Goal: Information Seeking & Learning: Learn about a topic

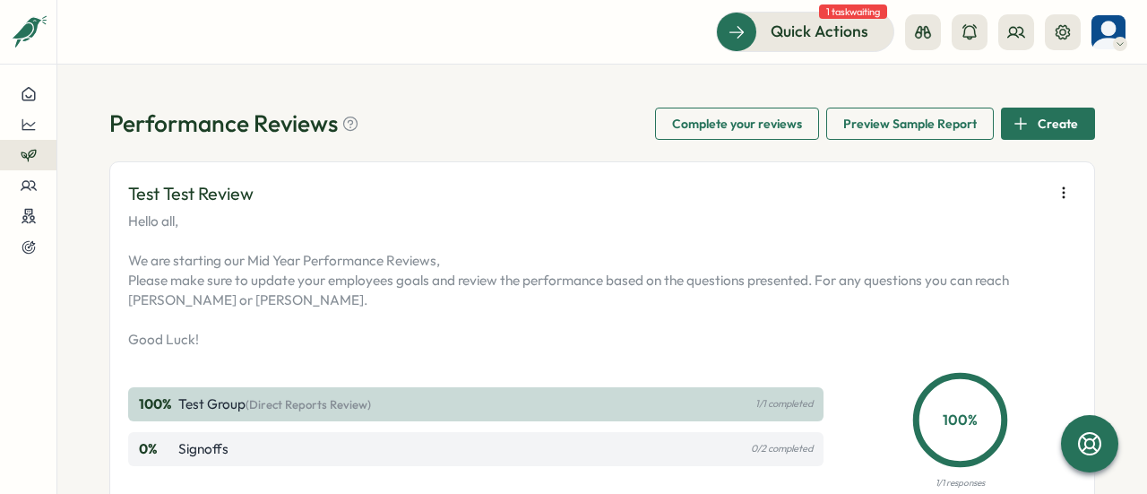
scroll to position [627, 0]
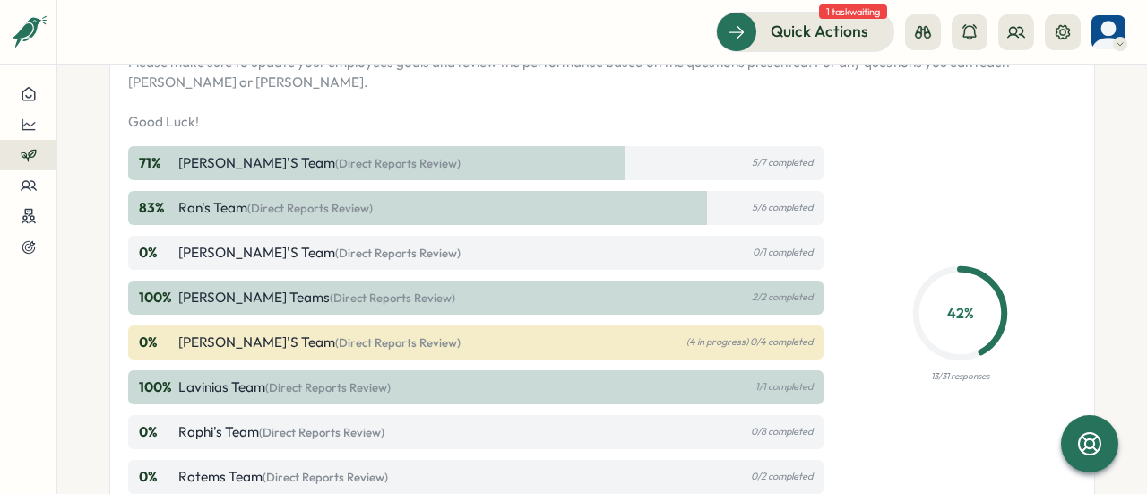
click at [712, 390] on div "100 % Lavinias Team (Direct Reports Review) 1/1 completed" at bounding box center [475, 387] width 695 height 34
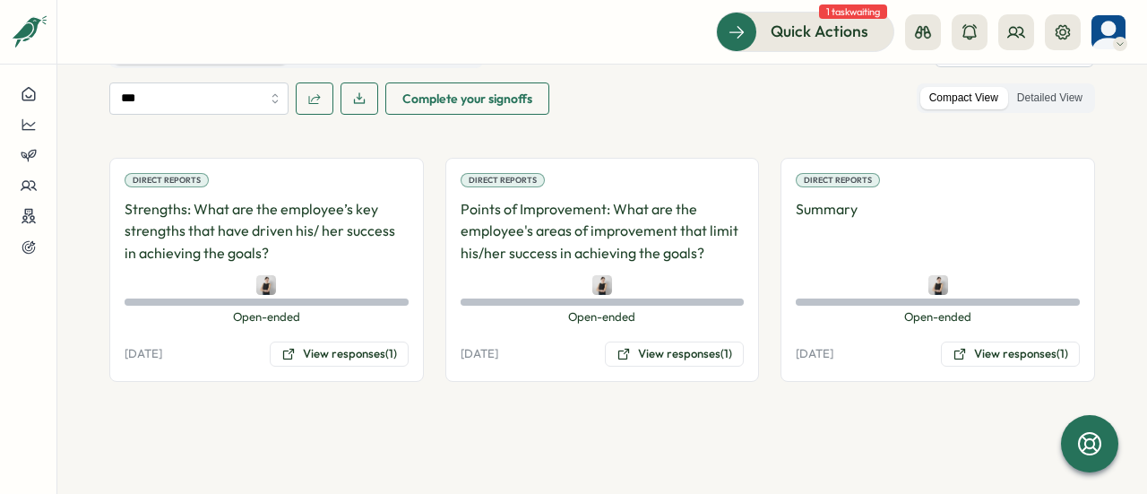
scroll to position [896, 0]
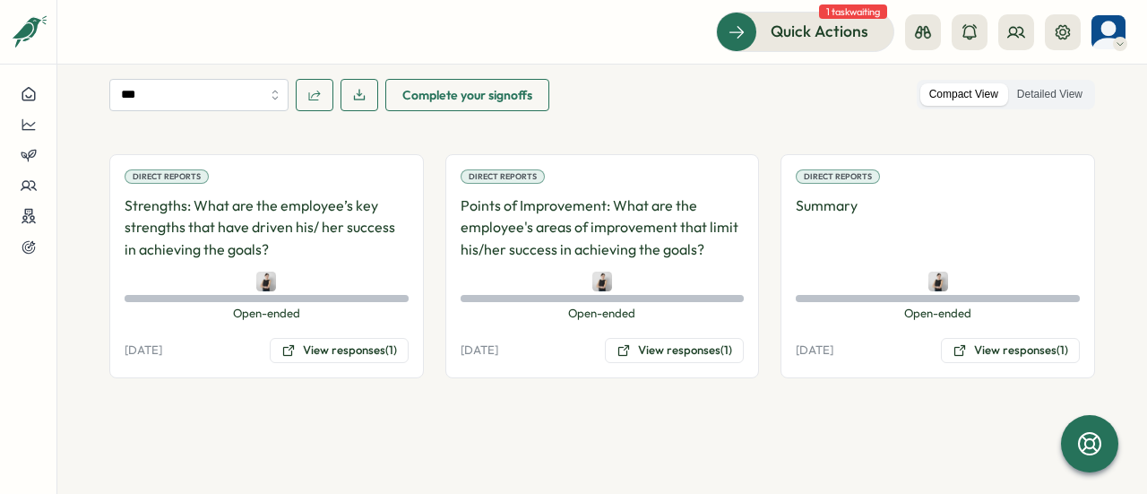
click at [199, 239] on p "Strengths: What are the employee’s key strengths that have driven his/ her succ…" at bounding box center [267, 227] width 284 height 66
click at [348, 348] on button "View responses (1)" at bounding box center [339, 350] width 139 height 25
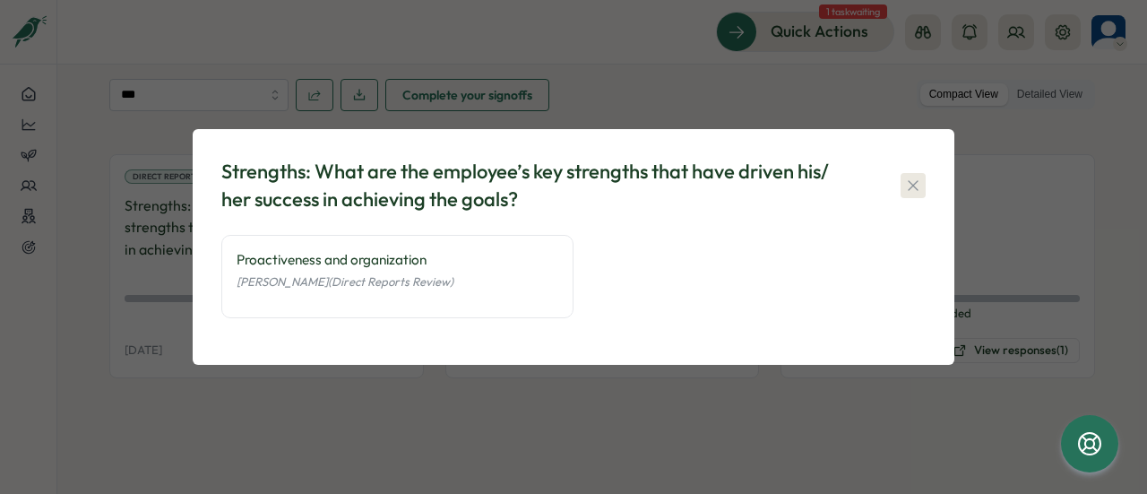
click at [906, 176] on icon "button" at bounding box center [913, 185] width 18 height 18
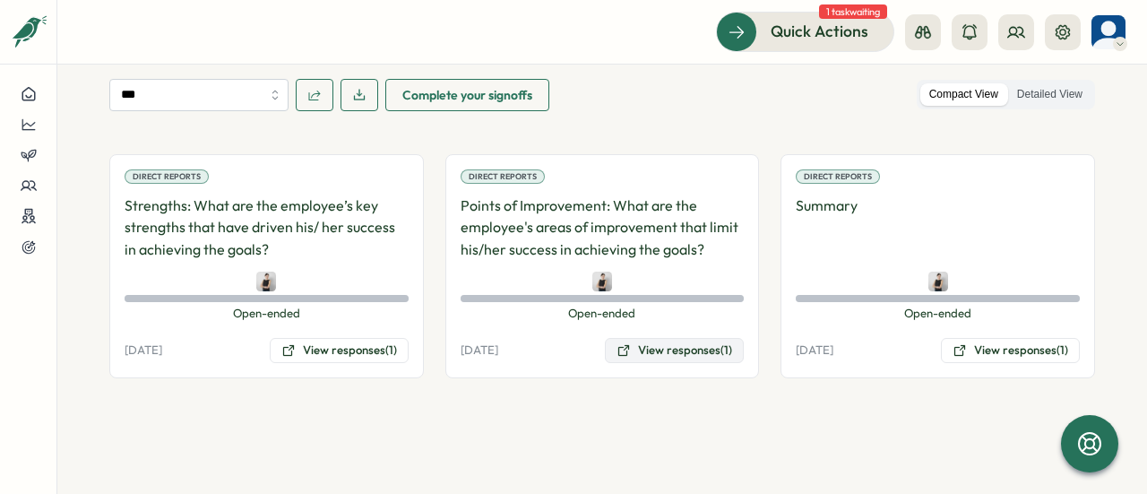
click at [653, 351] on button "View responses (1)" at bounding box center [674, 350] width 139 height 25
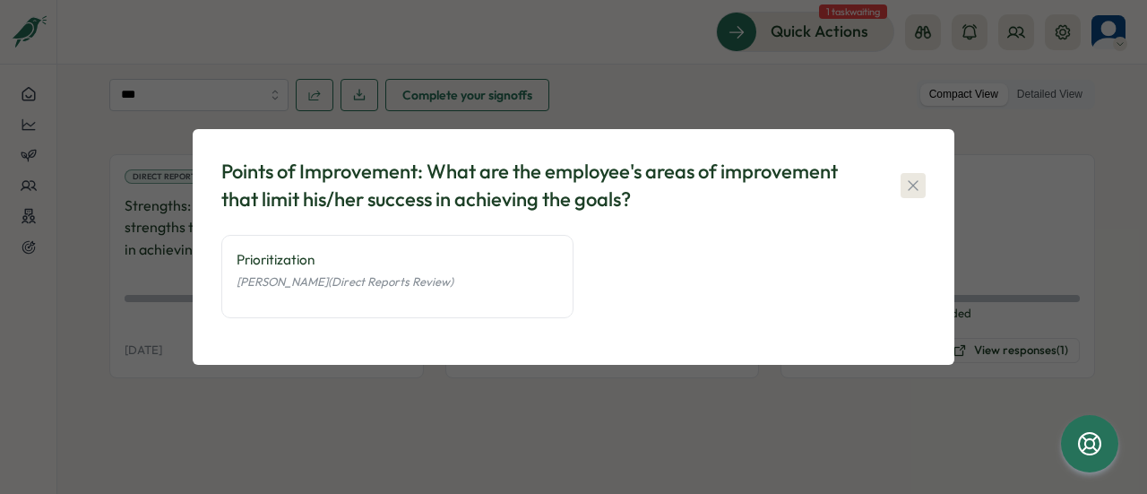
click at [915, 180] on icon "button" at bounding box center [913, 185] width 18 height 18
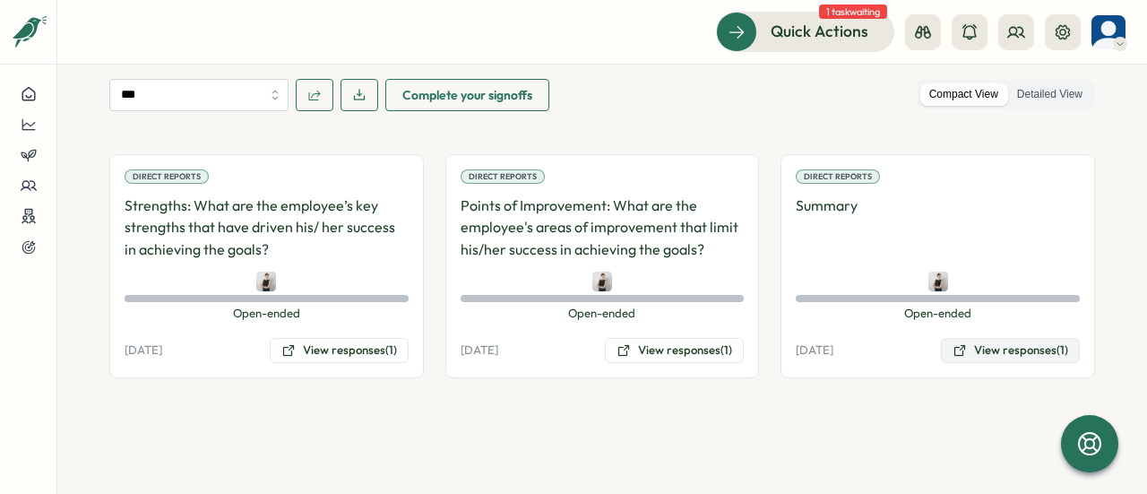
click at [982, 342] on button "View responses (1)" at bounding box center [1010, 350] width 139 height 25
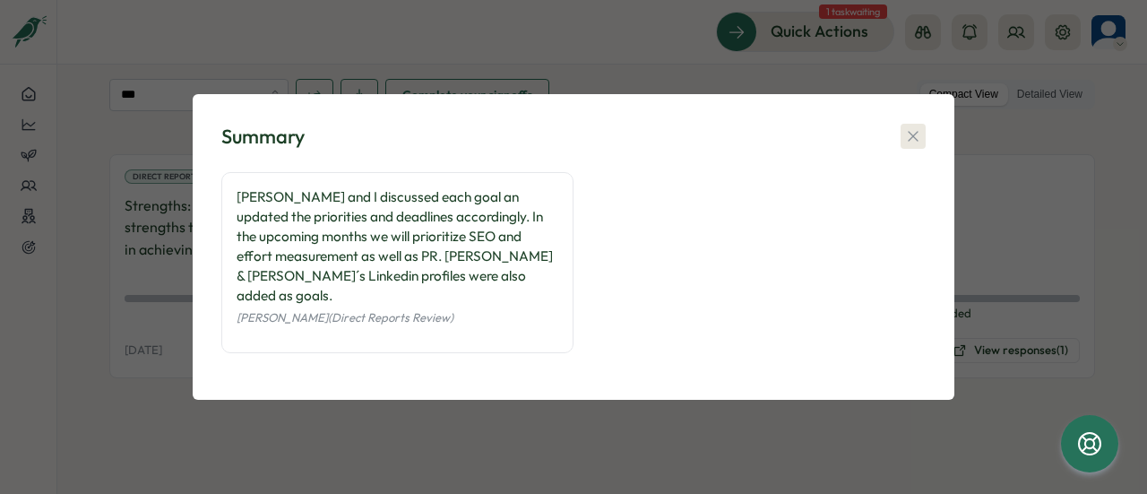
click at [915, 145] on icon "button" at bounding box center [913, 136] width 18 height 18
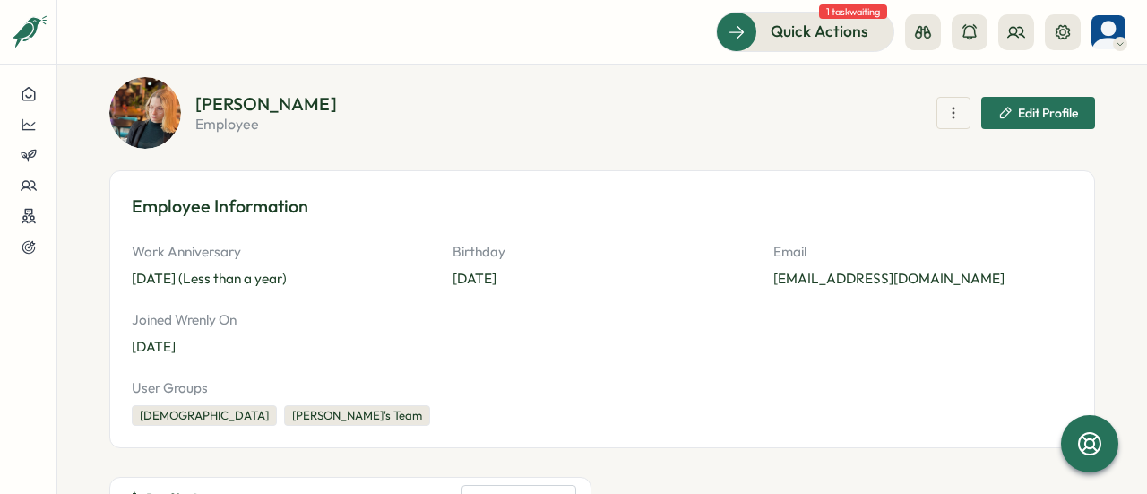
scroll to position [0, 0]
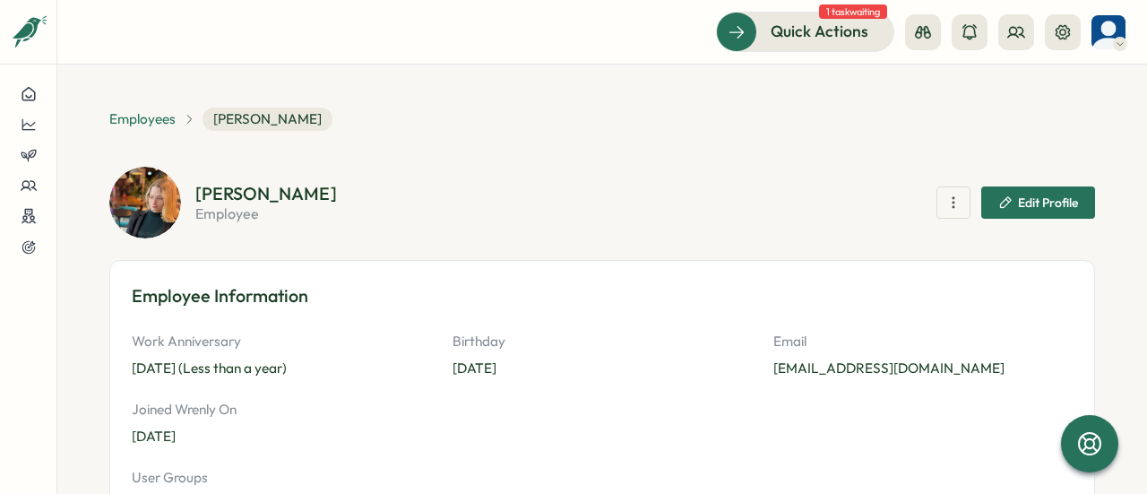
click at [146, 119] on span "Employees" at bounding box center [142, 119] width 66 height 20
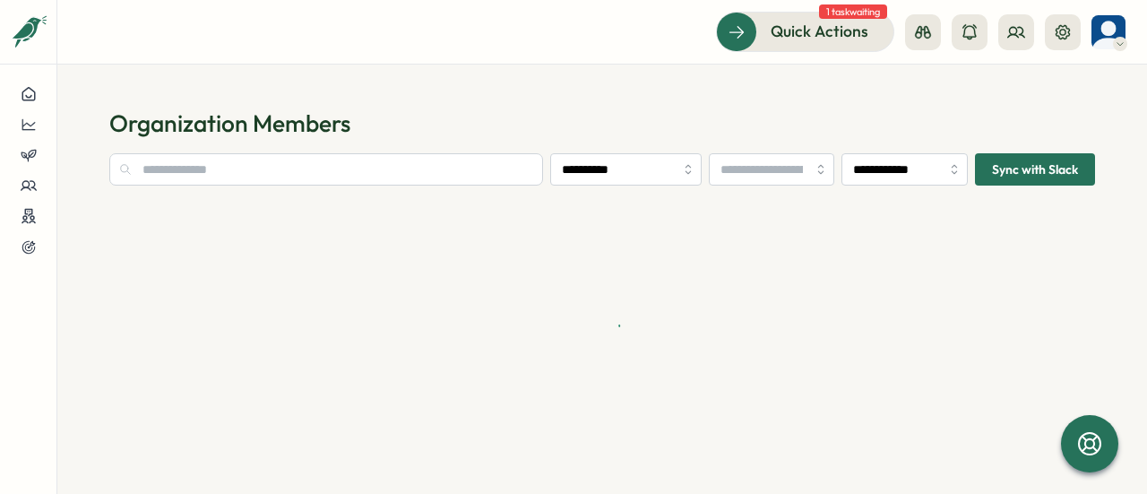
type input "**********"
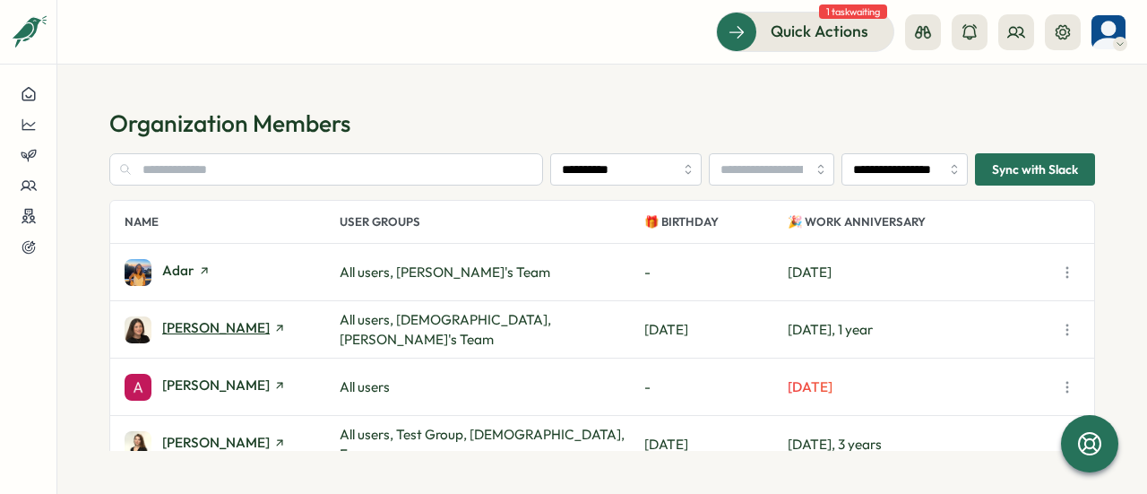
click at [180, 330] on span "[PERSON_NAME]" at bounding box center [215, 327] width 107 height 13
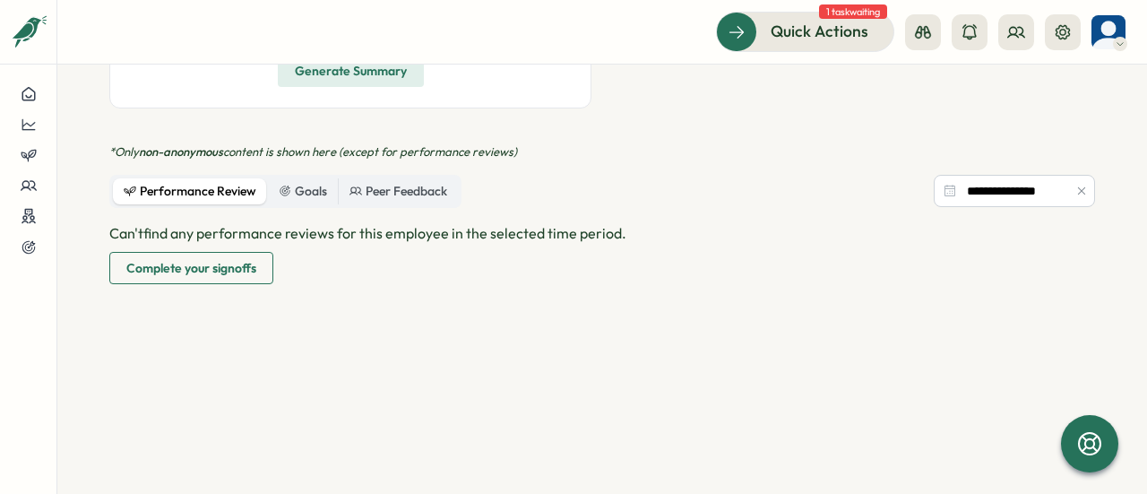
scroll to position [627, 0]
click at [306, 187] on div "Goals" at bounding box center [303, 191] width 48 height 20
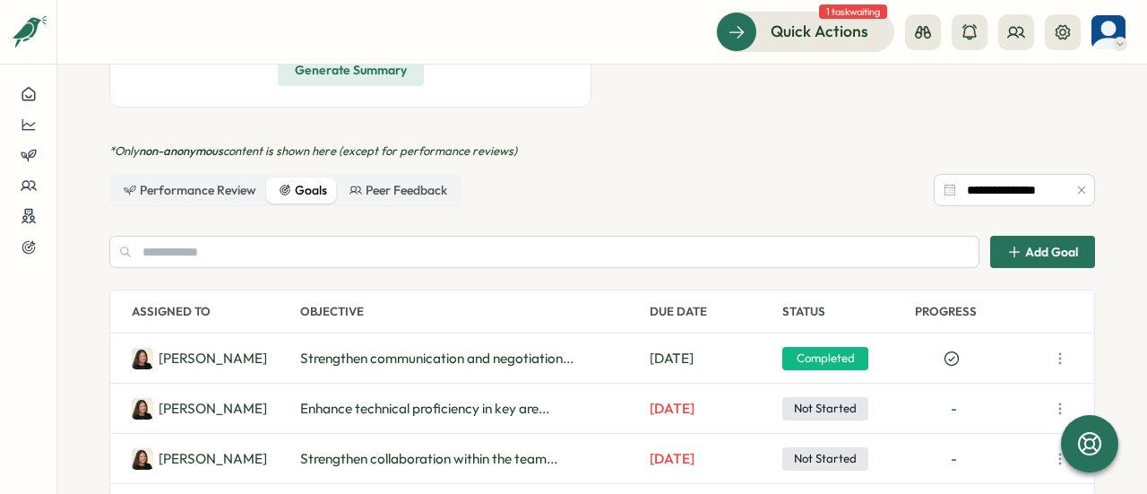
scroll to position [717, 0]
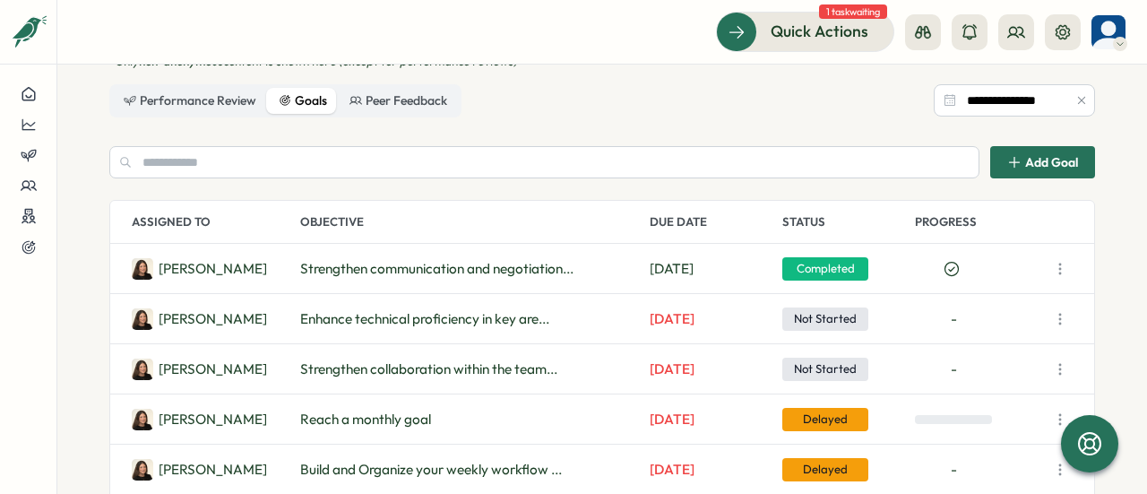
click at [380, 266] on span "Strengthen communication and negotiation..." at bounding box center [436, 269] width 273 height 20
click at [496, 273] on span "Strengthen communication and negotiation..." at bounding box center [436, 269] width 273 height 20
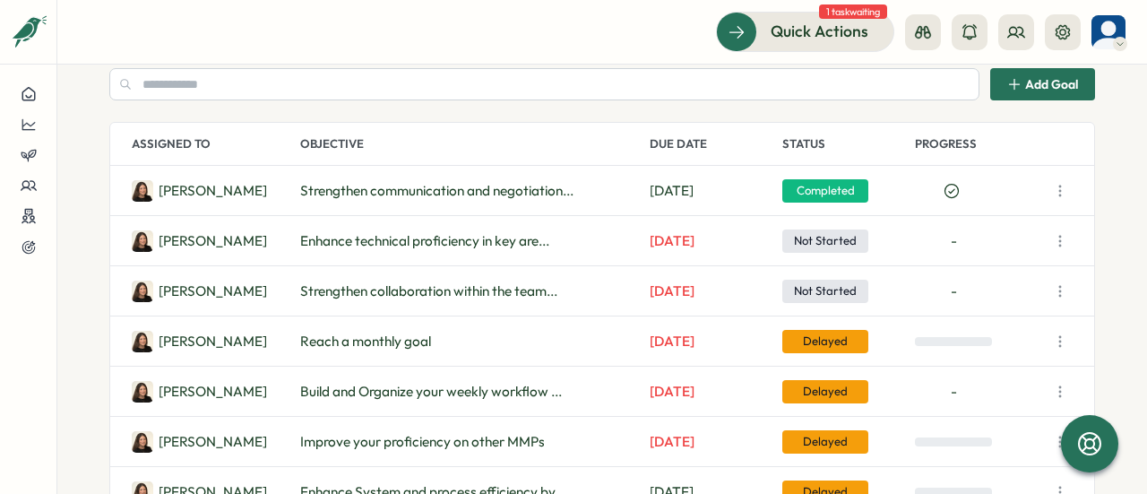
scroll to position [896, 0]
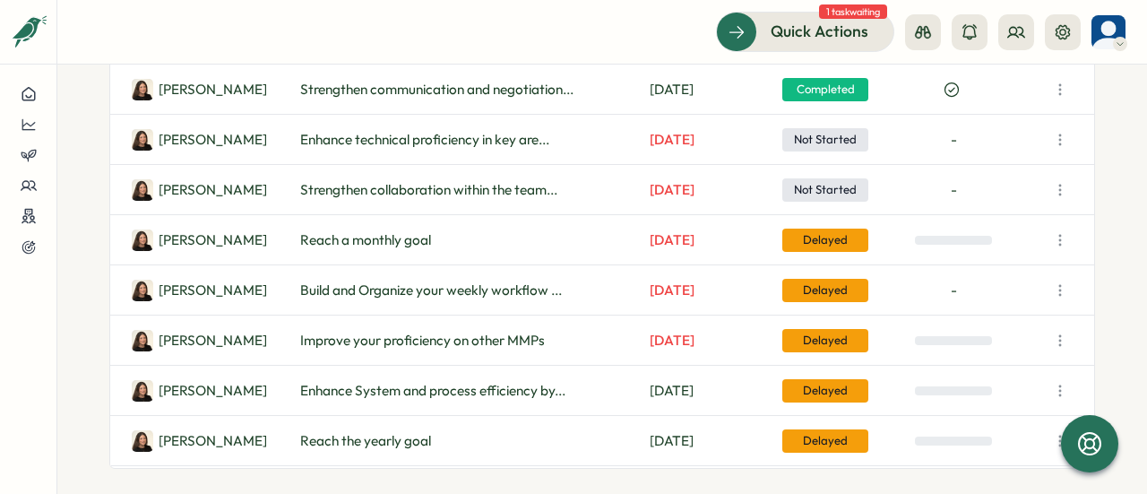
click at [421, 239] on span "Reach a monthly goal" at bounding box center [365, 240] width 131 height 20
click at [1051, 86] on icon "button" at bounding box center [1060, 90] width 18 height 18
click at [996, 122] on button "View Details" at bounding box center [972, 122] width 115 height 30
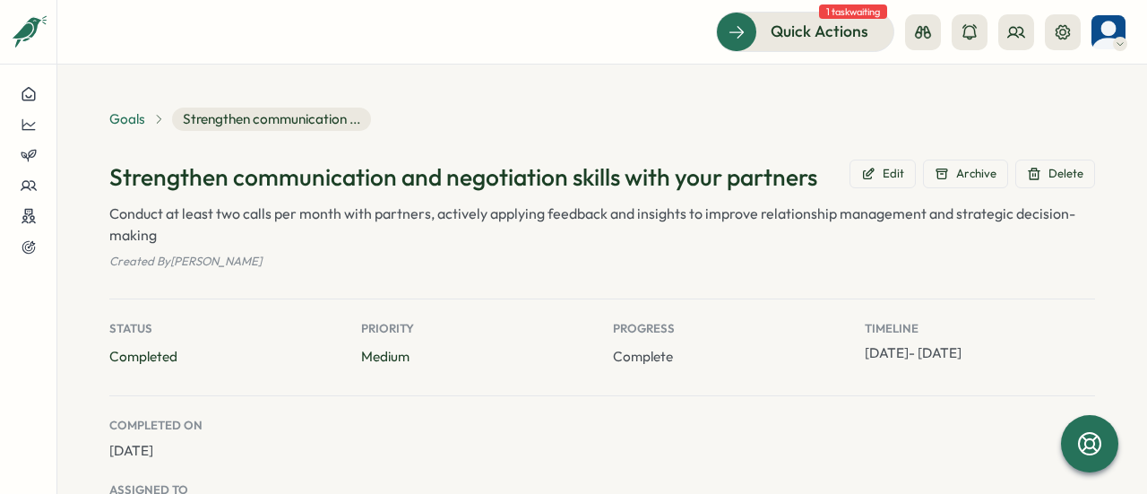
click at [129, 121] on span "Goals" at bounding box center [127, 119] width 36 height 20
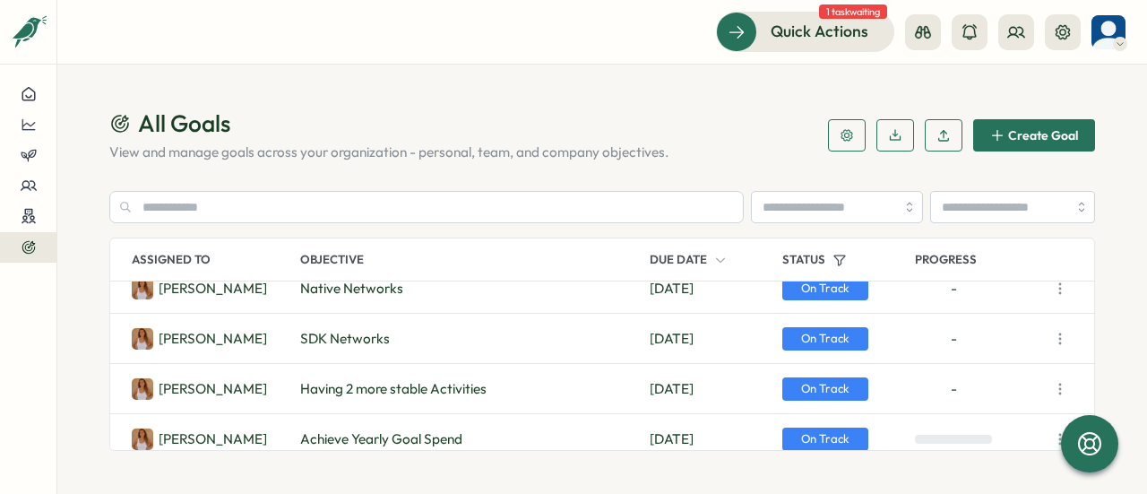
scroll to position [333, 0]
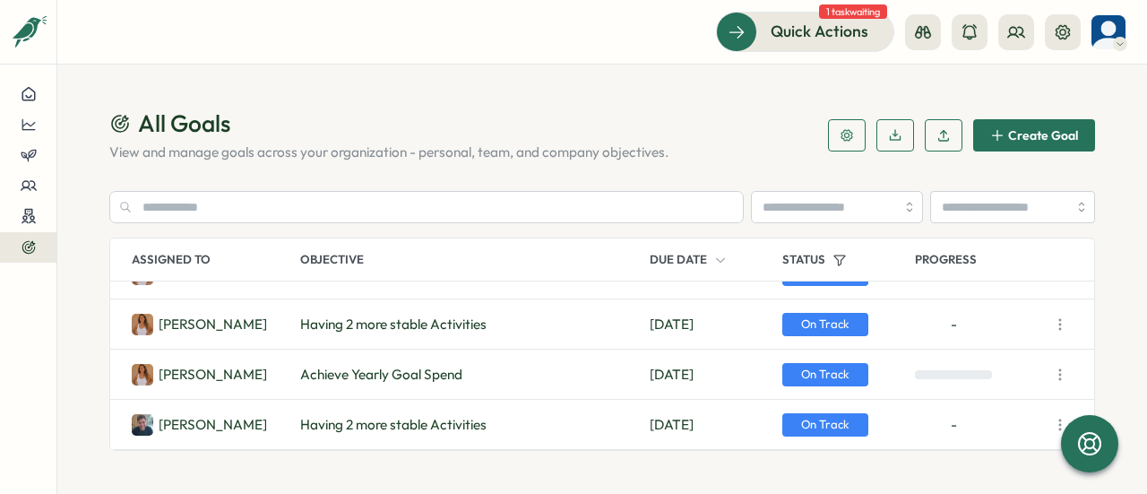
click at [395, 425] on span "Having 2 more stable Activities" at bounding box center [393, 425] width 186 height 20
click at [1059, 423] on icon "button" at bounding box center [1060, 425] width 18 height 18
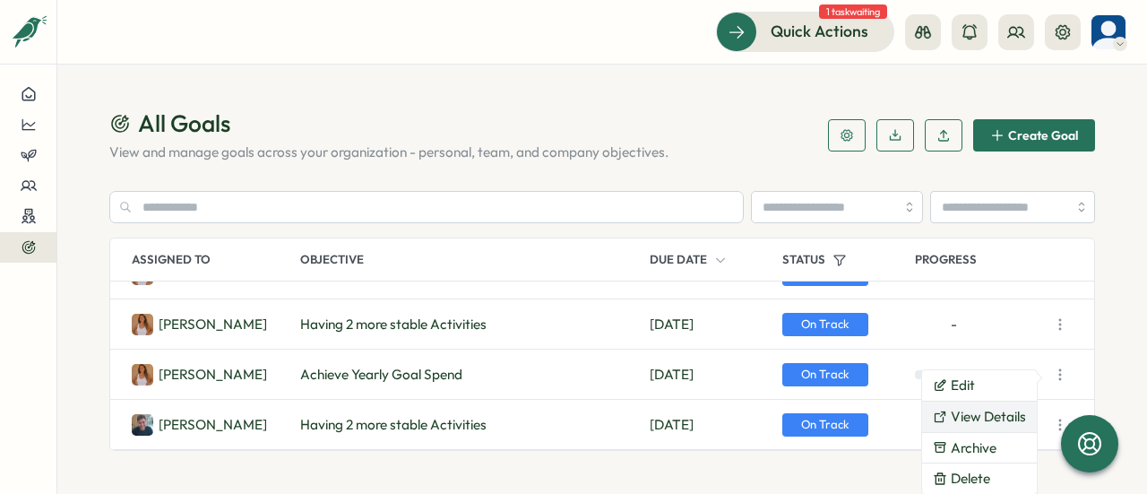
click at [1004, 417] on button "View Details" at bounding box center [979, 416] width 115 height 30
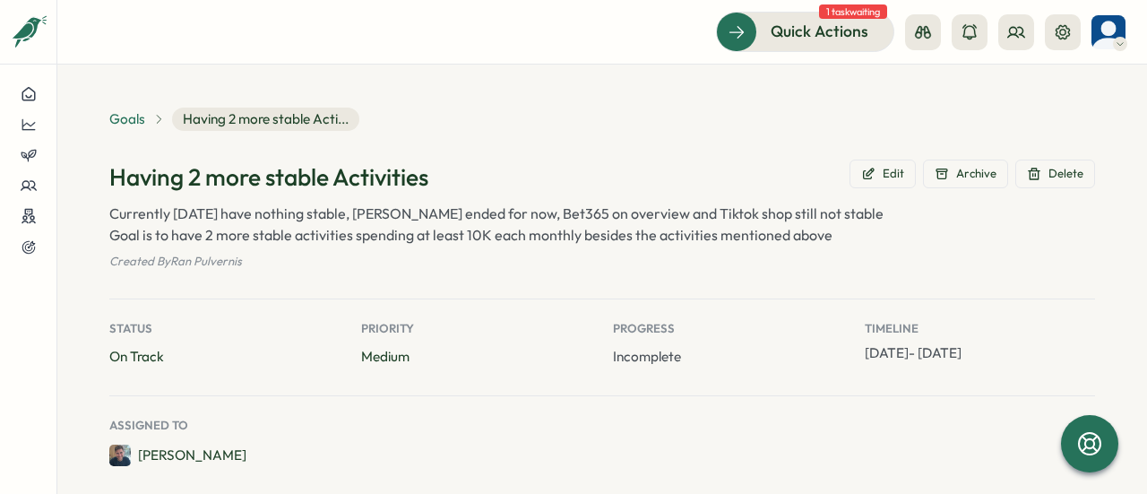
click at [124, 121] on span "Goals" at bounding box center [127, 119] width 36 height 20
type textarea "*"
click at [122, 125] on span "Goals" at bounding box center [127, 119] width 36 height 20
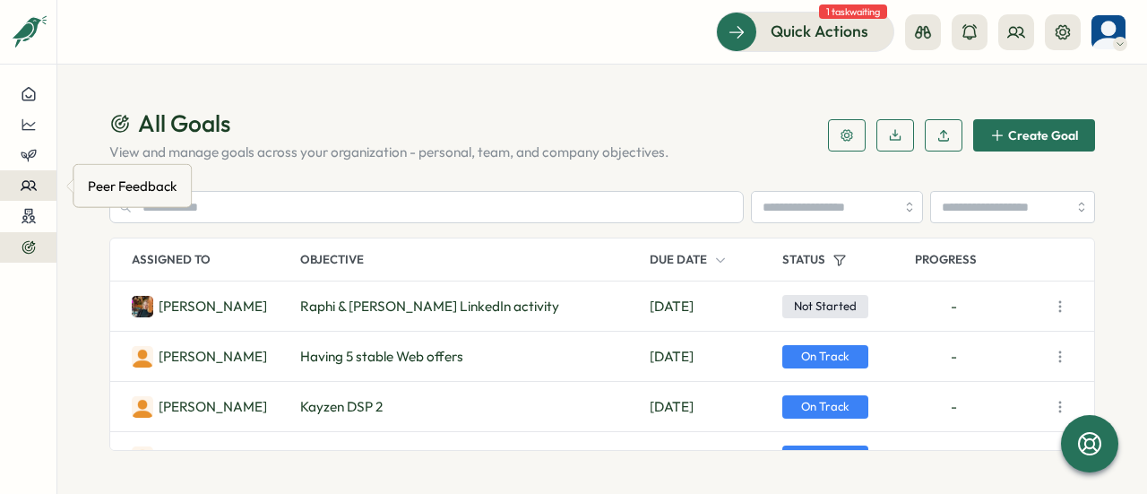
click at [25, 189] on icon at bounding box center [29, 185] width 16 height 16
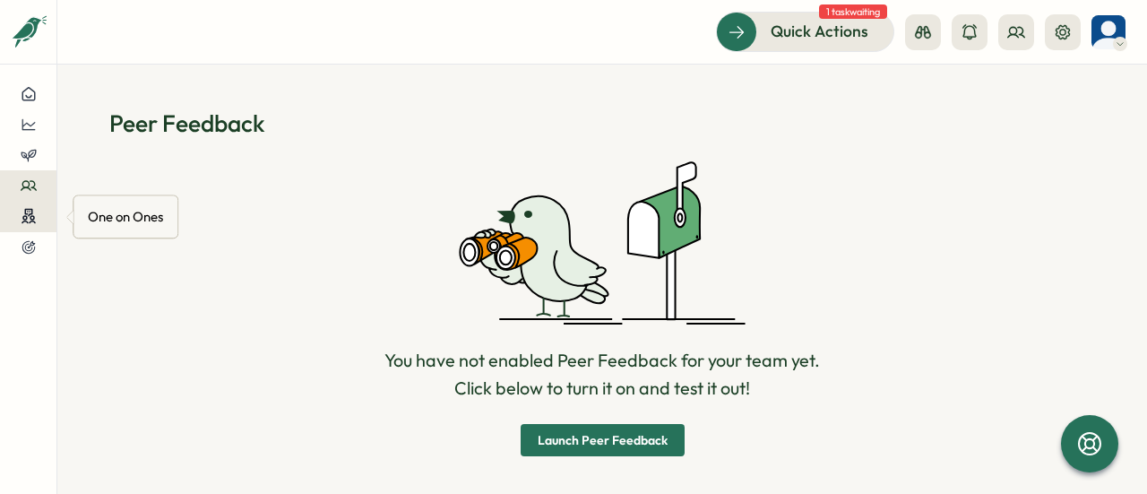
click at [21, 217] on icon at bounding box center [29, 216] width 16 height 17
click at [39, 250] on div at bounding box center [28, 247] width 28 height 16
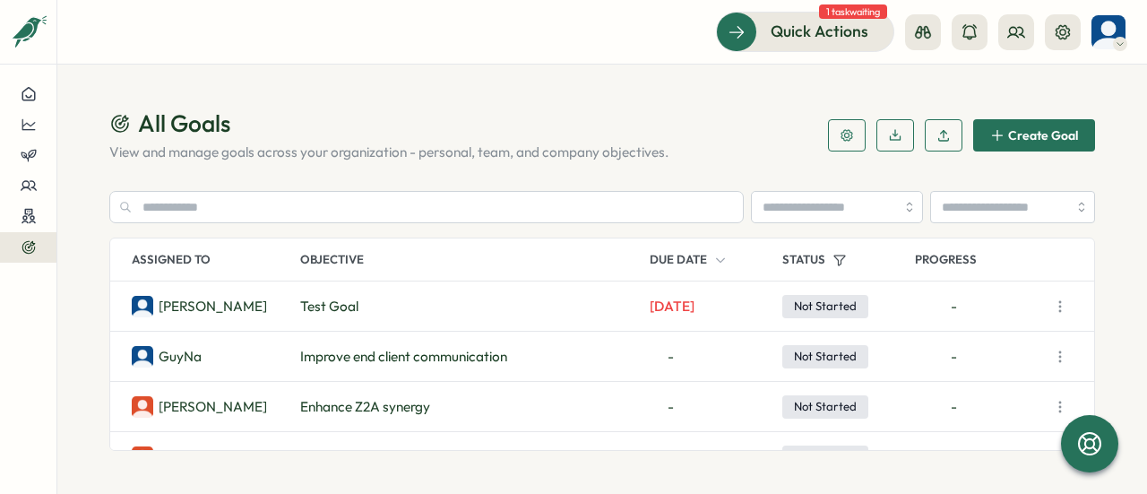
scroll to position [1014, 0]
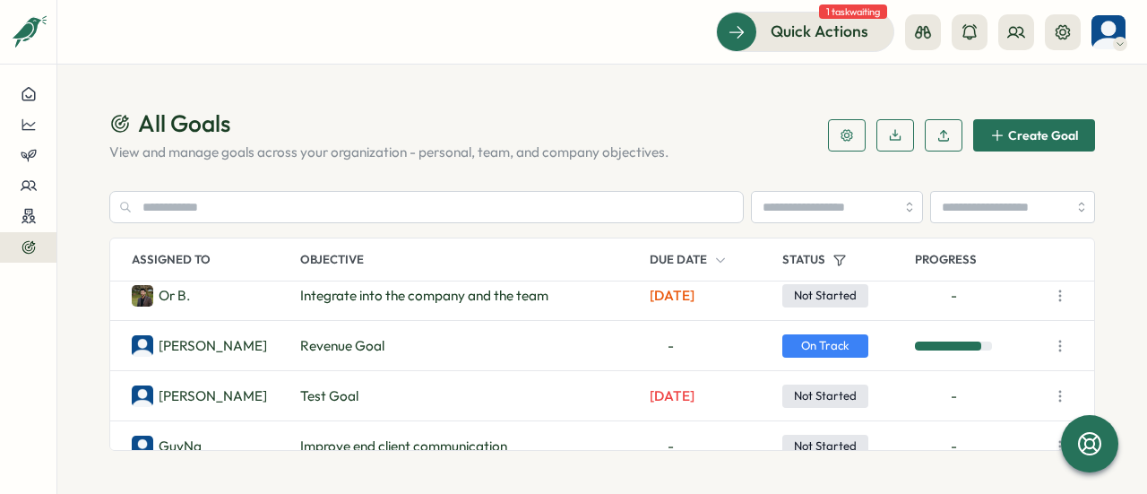
click at [437, 302] on span "Integrate into the company and the team" at bounding box center [424, 296] width 248 height 20
click at [1058, 296] on icon "button" at bounding box center [1060, 296] width 18 height 18
click at [1005, 322] on button "View Details" at bounding box center [979, 329] width 115 height 30
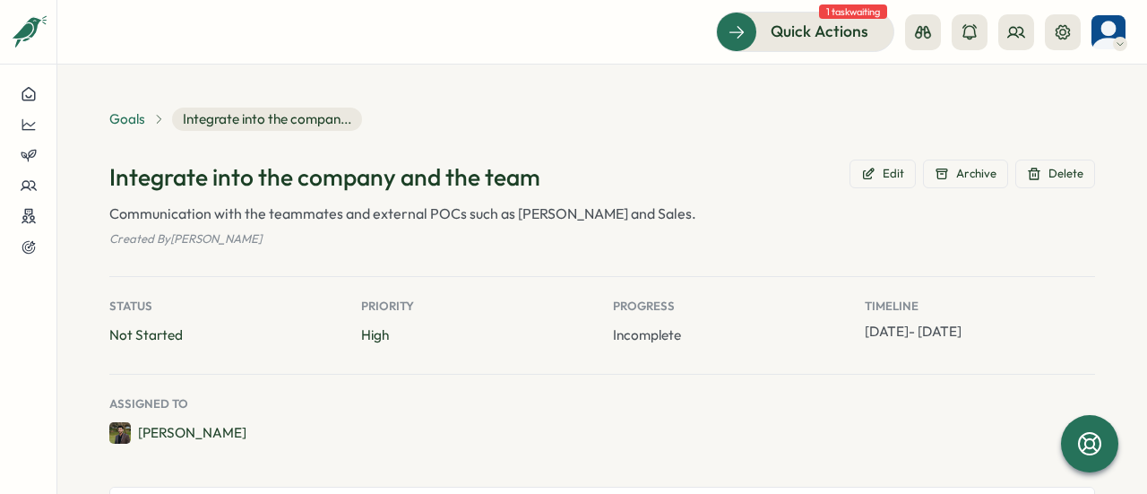
click at [116, 121] on span "Goals" at bounding box center [127, 119] width 36 height 20
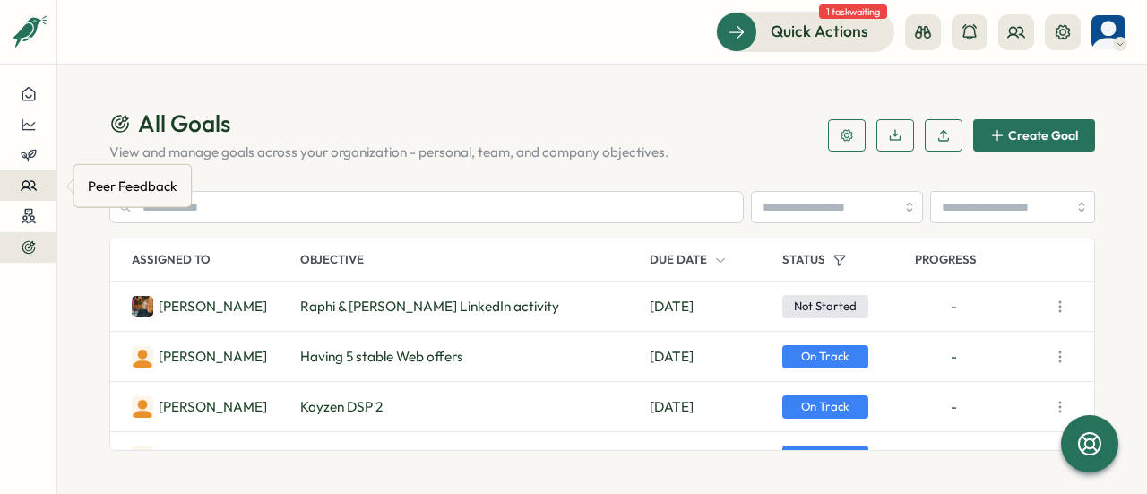
click at [28, 174] on button at bounding box center [28, 185] width 56 height 30
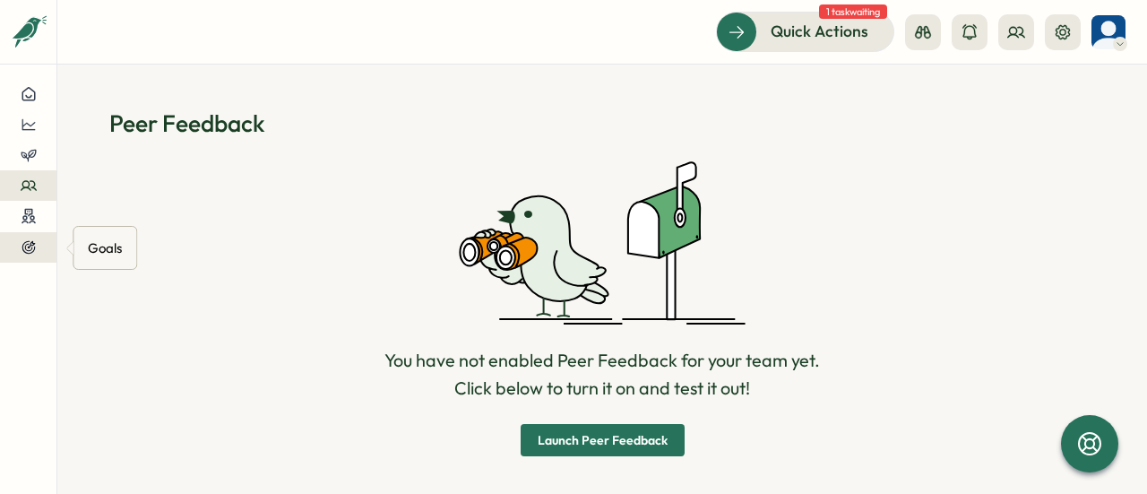
click at [37, 245] on div at bounding box center [28, 247] width 28 height 16
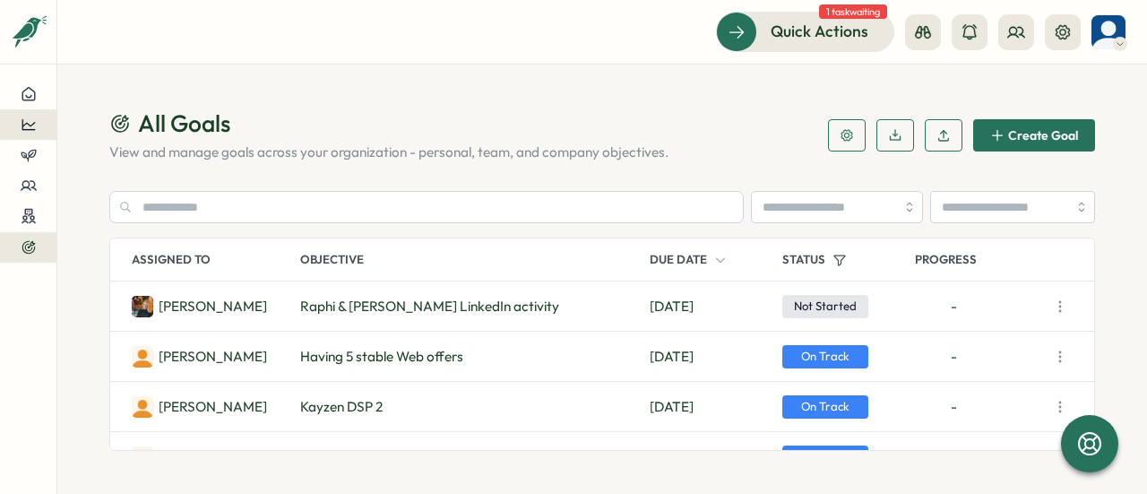
click at [34, 116] on button at bounding box center [28, 124] width 56 height 30
click at [152, 126] on div "Performance Review" at bounding box center [151, 125] width 127 height 20
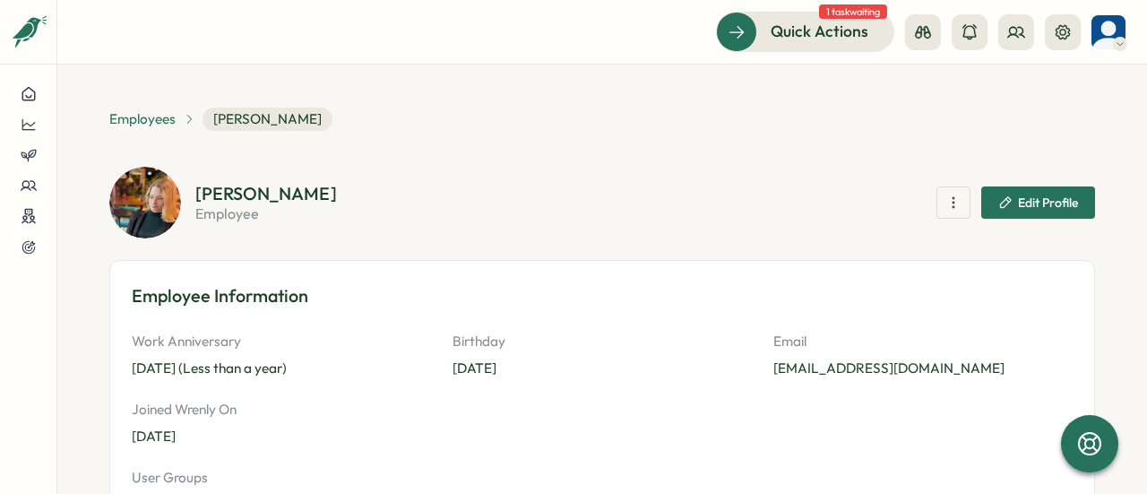
click at [130, 119] on span "Employees" at bounding box center [142, 119] width 66 height 20
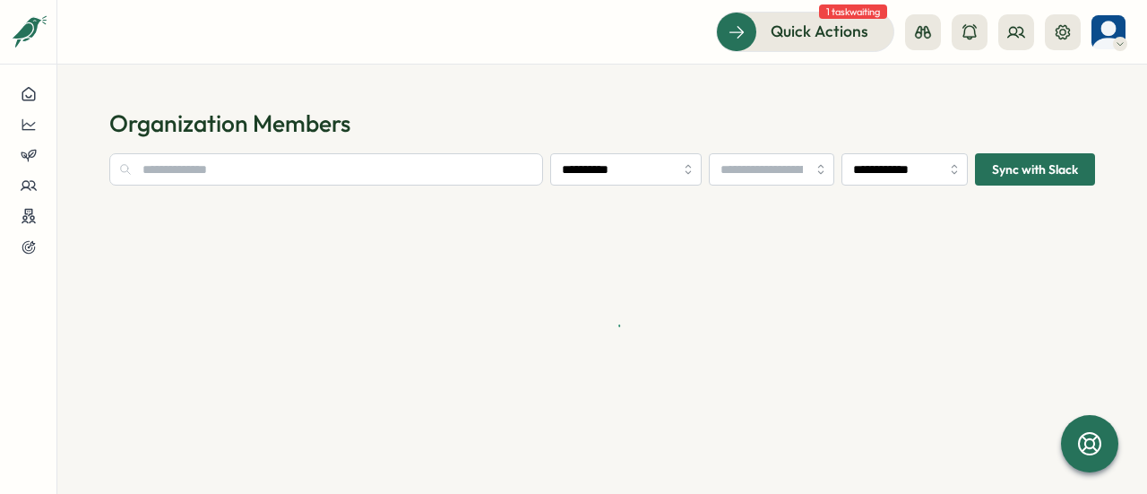
type input "**********"
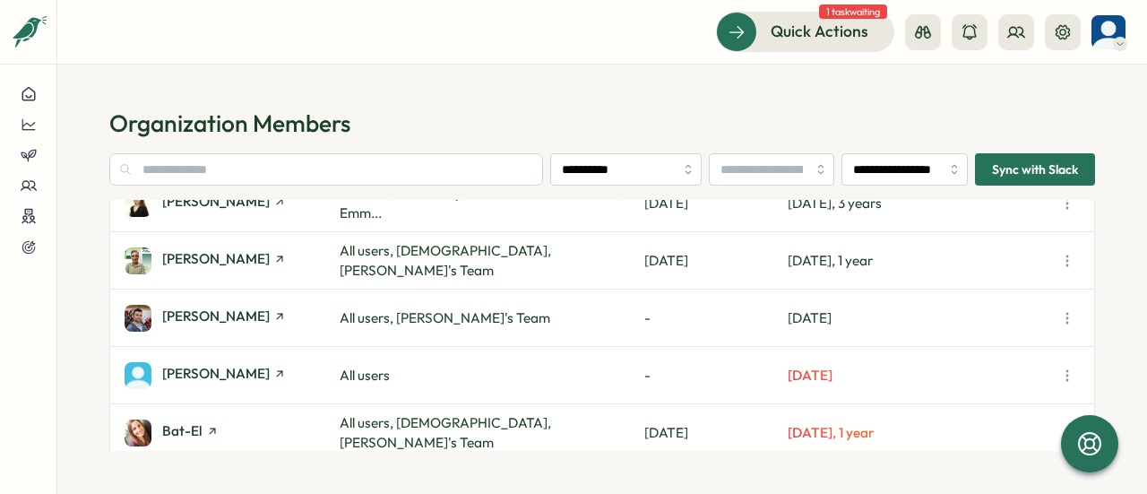
scroll to position [269, 0]
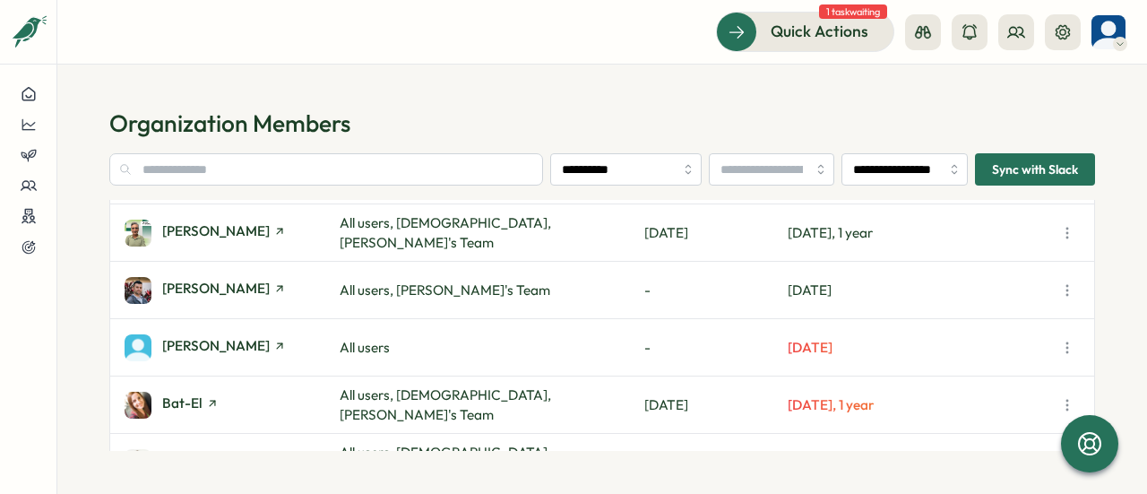
click at [404, 410] on span "All users, [DEMOGRAPHIC_DATA], [PERSON_NAME]'s Team" at bounding box center [444, 404] width 211 height 37
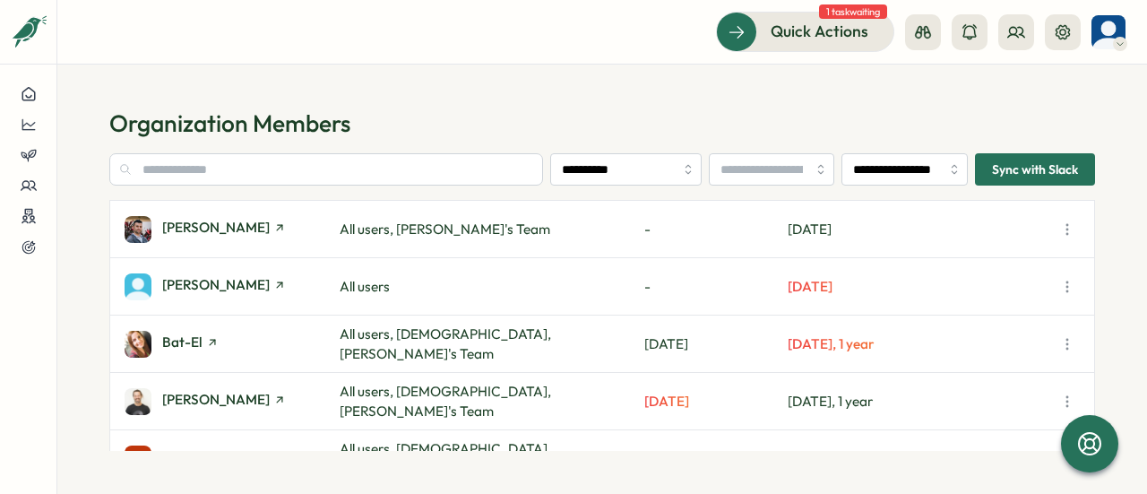
scroll to position [366, 0]
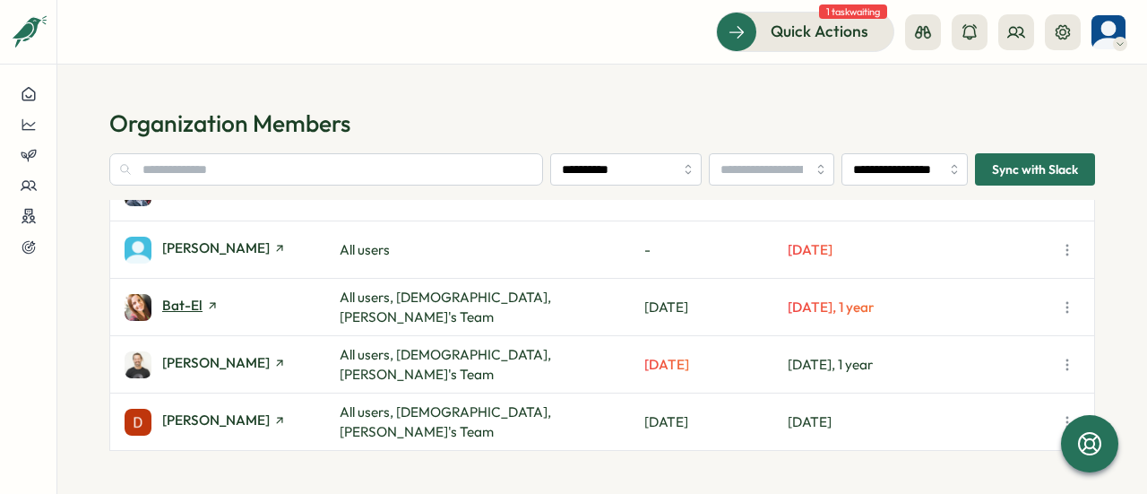
click at [196, 305] on span "Bat-el" at bounding box center [182, 304] width 40 height 13
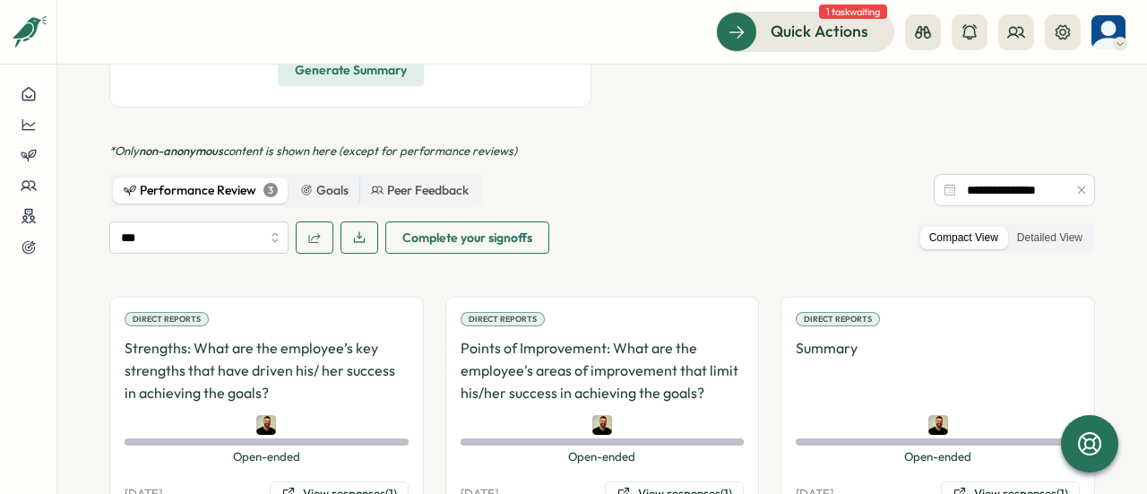
scroll to position [717, 0]
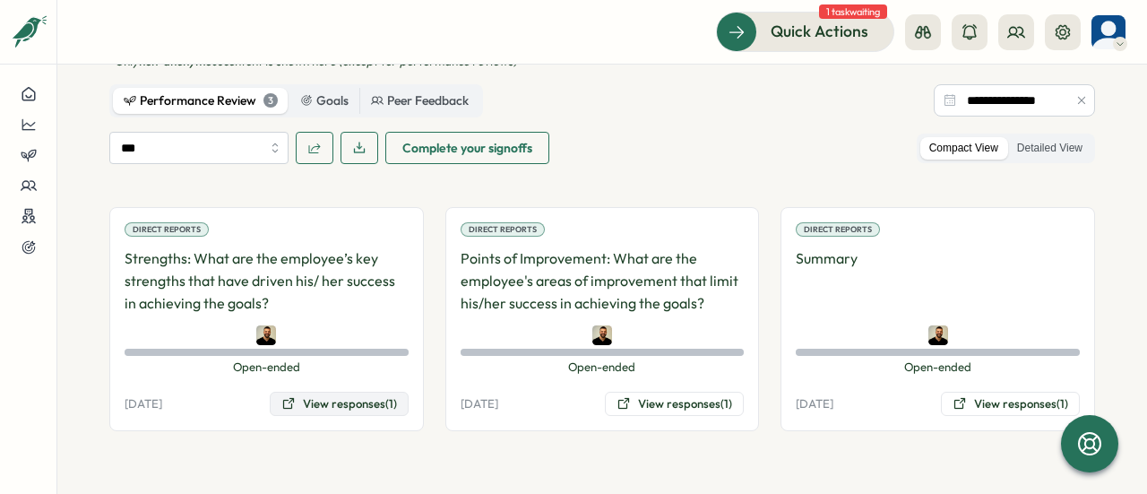
click at [366, 392] on button "View responses (1)" at bounding box center [339, 403] width 139 height 25
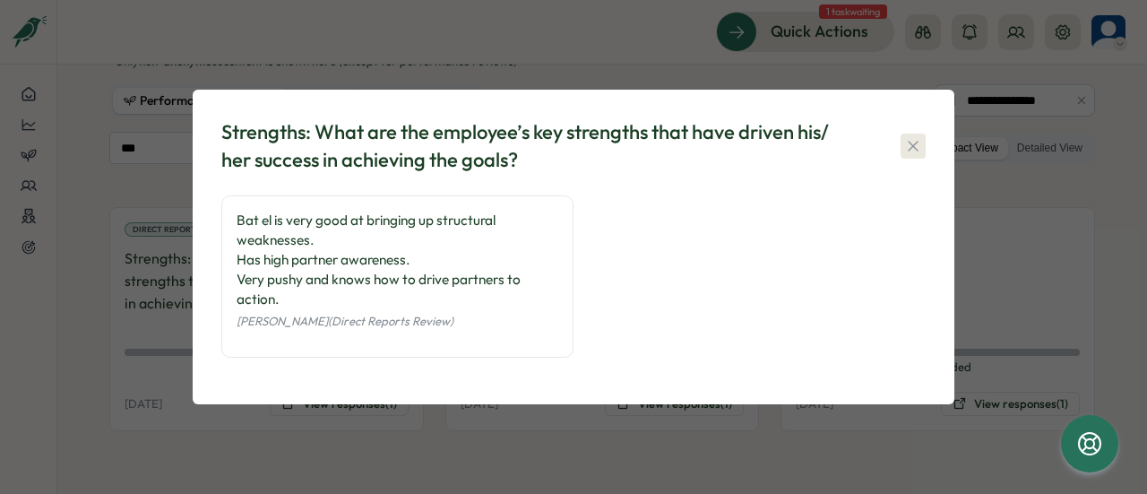
click at [922, 142] on button "button" at bounding box center [912, 145] width 25 height 25
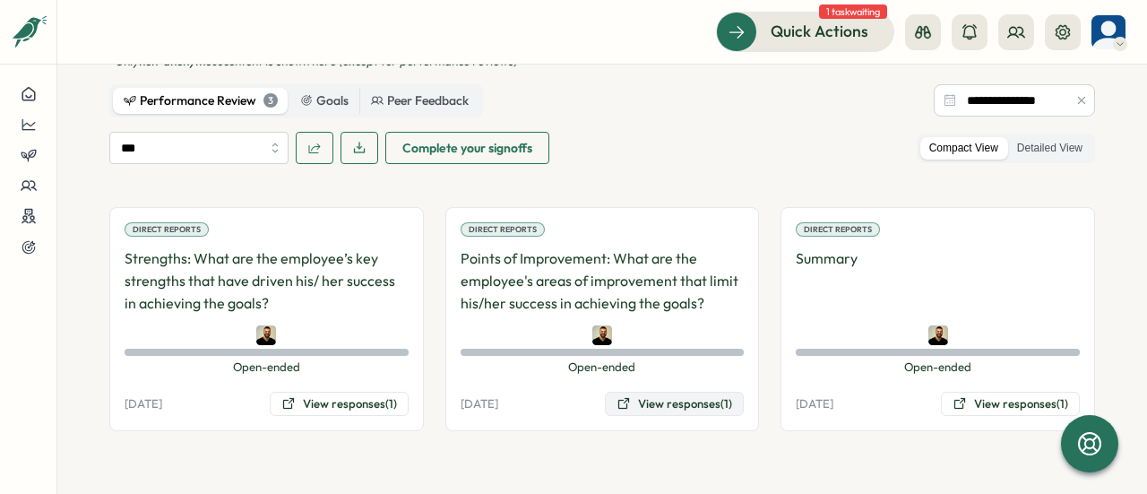
click at [686, 400] on button "View responses (1)" at bounding box center [674, 403] width 139 height 25
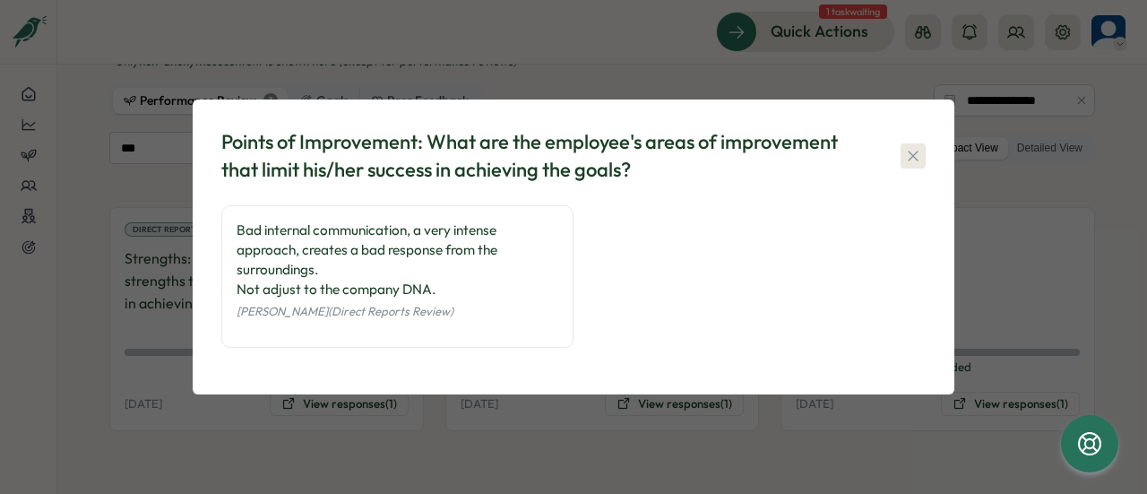
click at [922, 150] on button "button" at bounding box center [912, 155] width 25 height 25
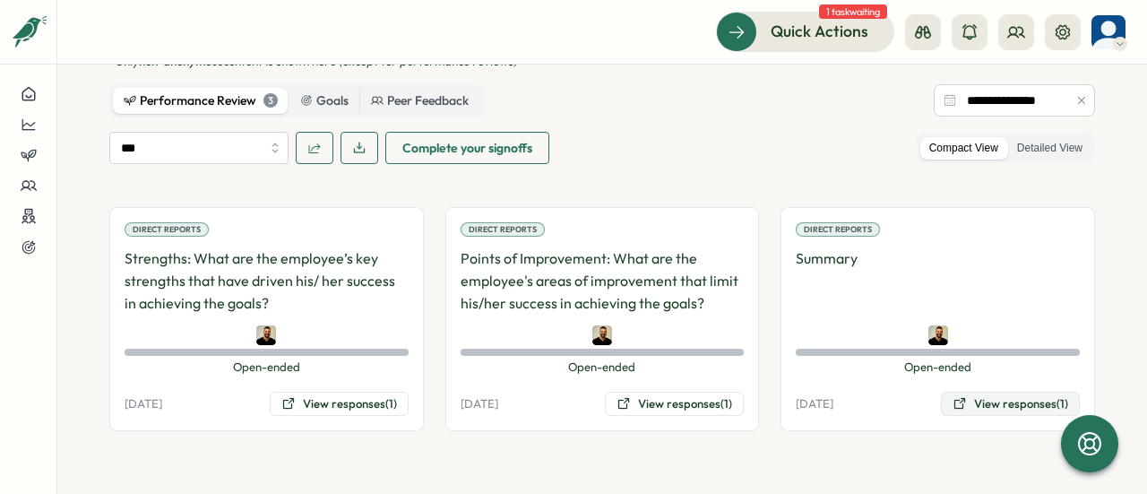
click at [981, 396] on button "View responses (1)" at bounding box center [1010, 403] width 139 height 25
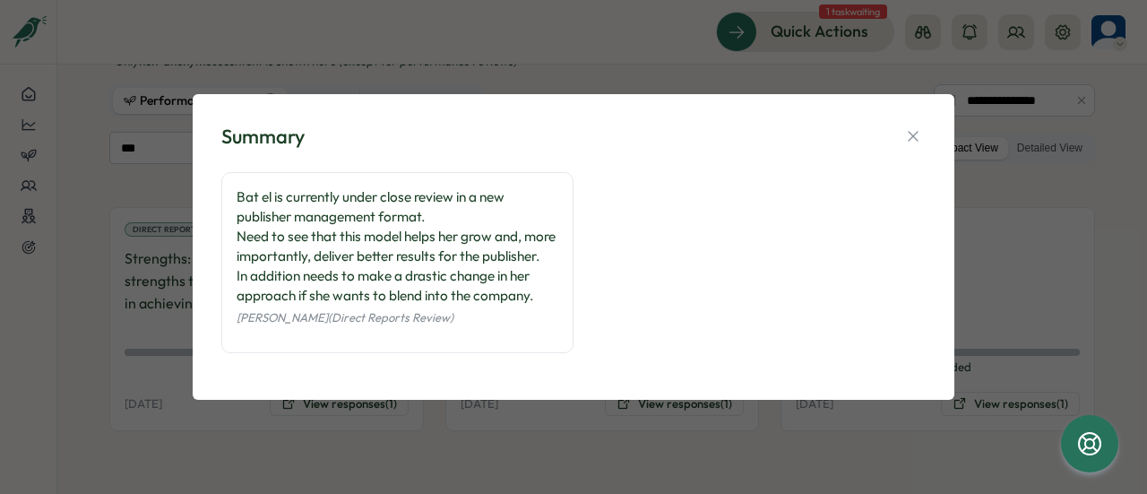
click at [916, 132] on icon "button" at bounding box center [913, 136] width 18 height 18
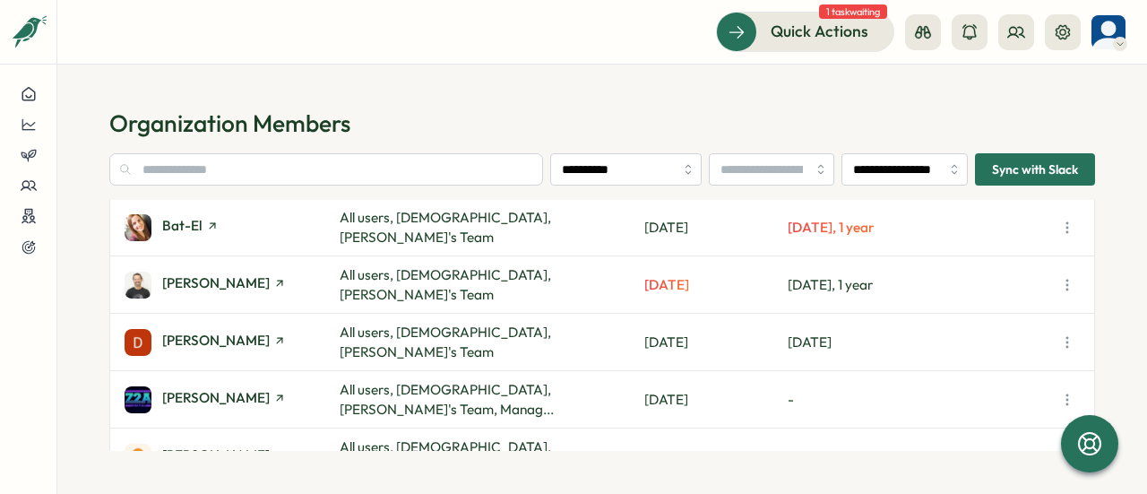
scroll to position [448, 0]
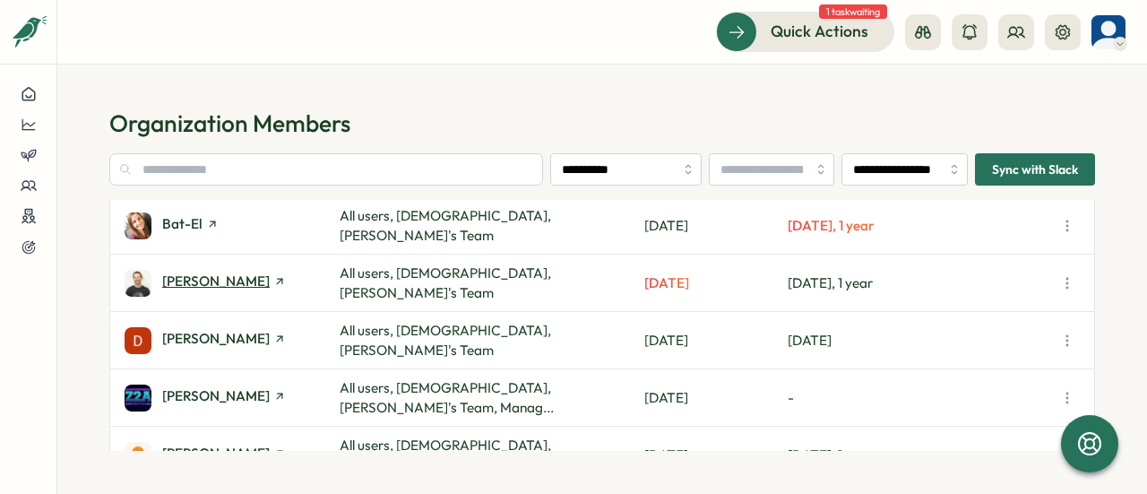
click at [231, 281] on span "[PERSON_NAME]" at bounding box center [215, 280] width 107 height 13
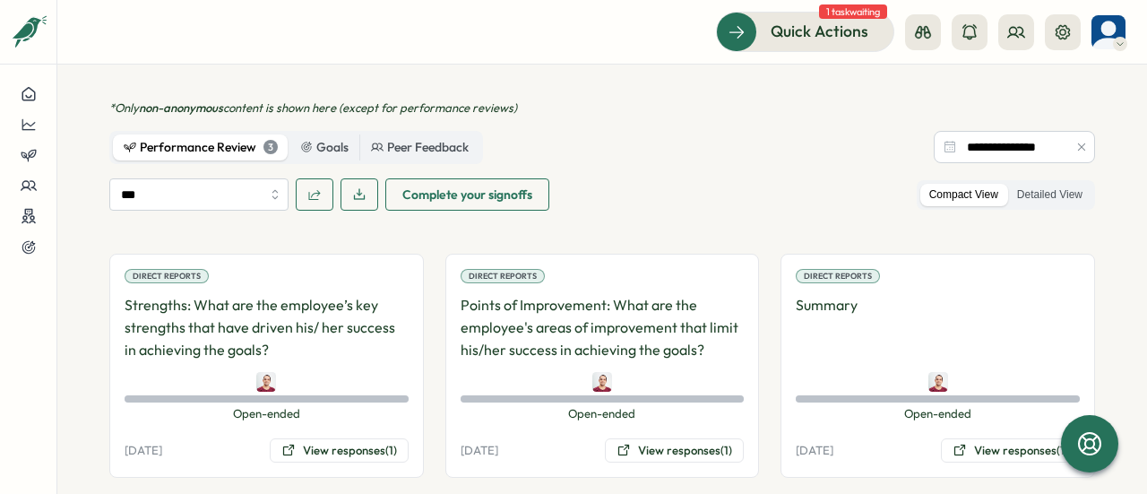
scroll to position [717, 0]
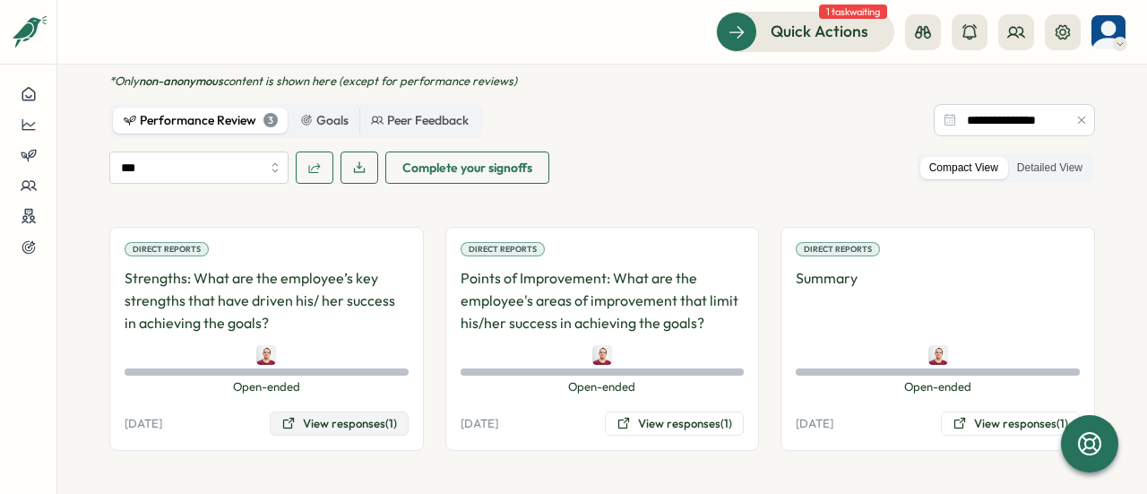
click at [353, 411] on button "View responses (1)" at bounding box center [339, 423] width 139 height 25
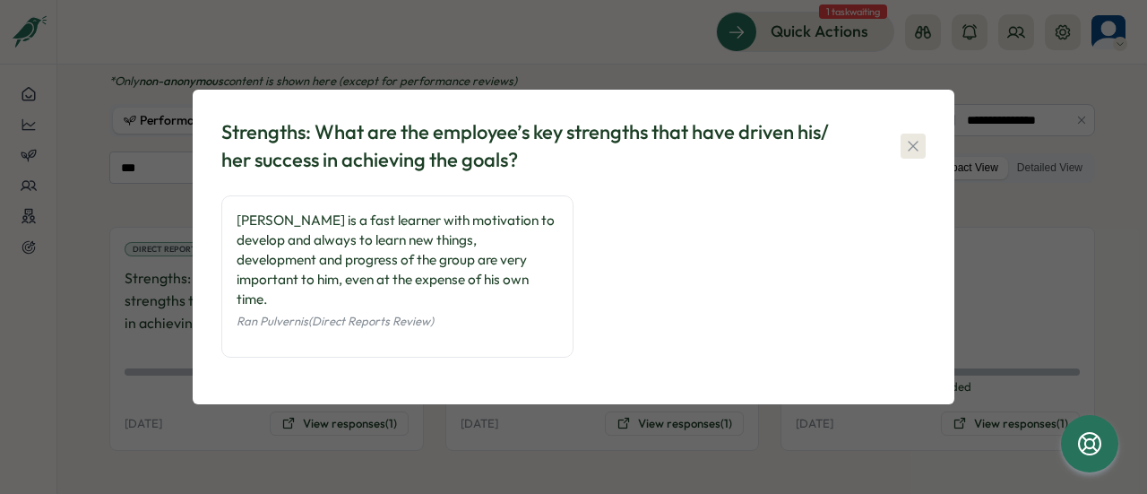
click at [908, 150] on icon "button" at bounding box center [912, 146] width 10 height 10
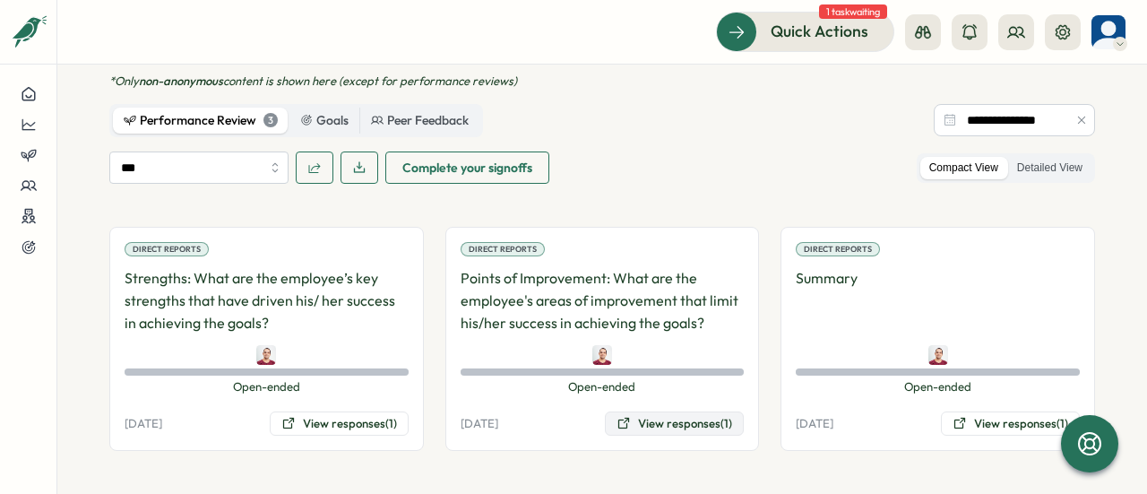
click at [655, 411] on button "View responses (1)" at bounding box center [674, 423] width 139 height 25
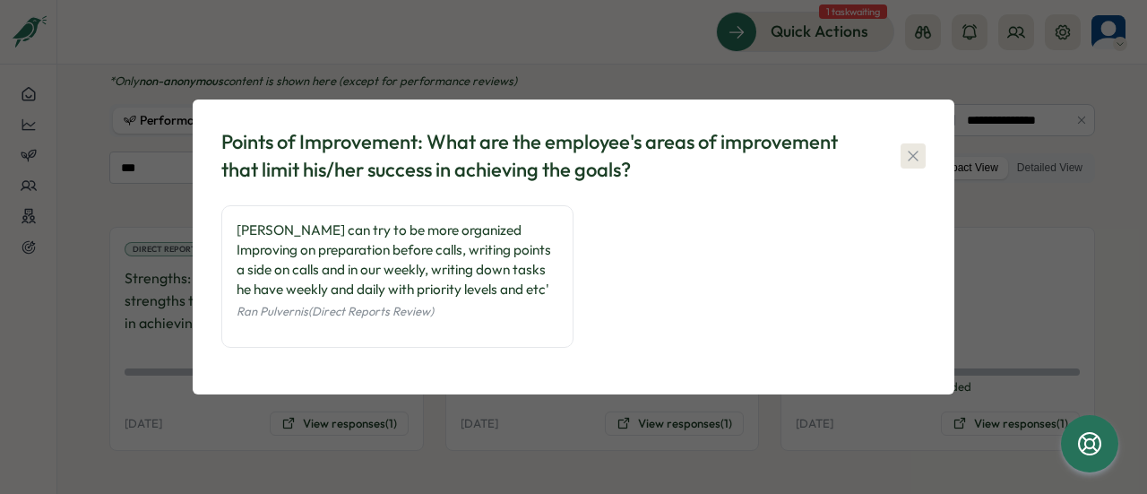
click at [910, 153] on icon "button" at bounding box center [912, 155] width 10 height 10
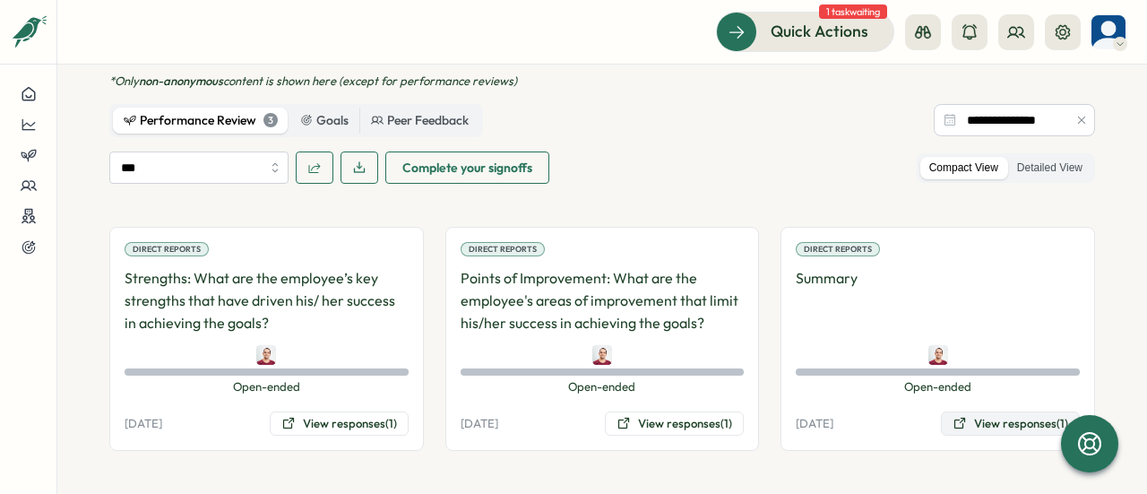
click at [1018, 411] on button "View responses (1)" at bounding box center [1010, 423] width 139 height 25
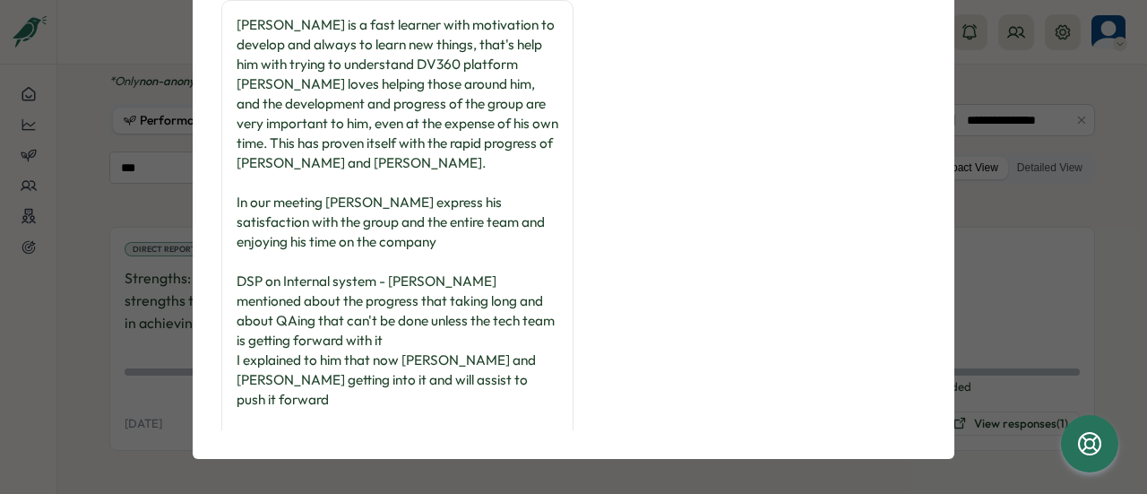
scroll to position [0, 0]
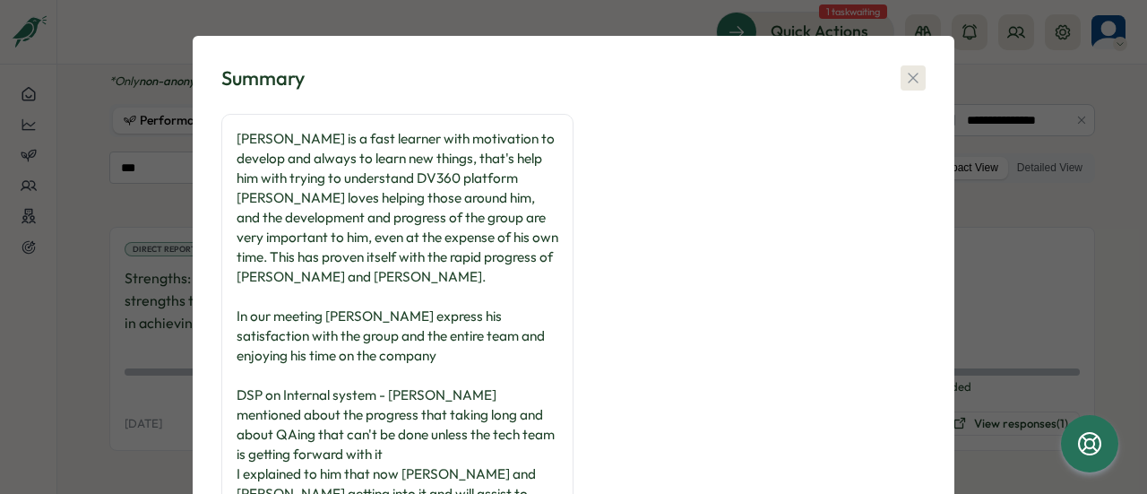
click at [917, 76] on button "button" at bounding box center [912, 77] width 25 height 25
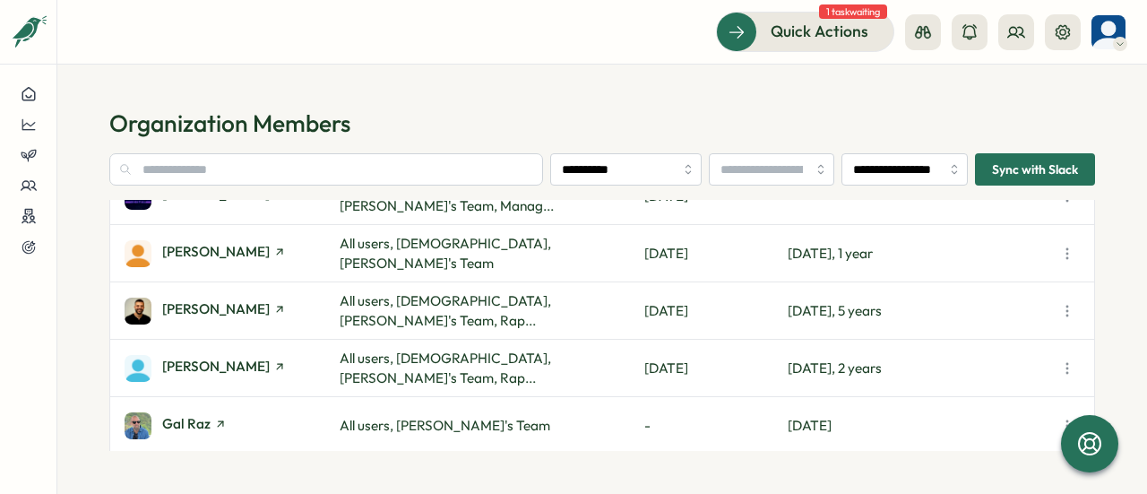
scroll to position [627, 0]
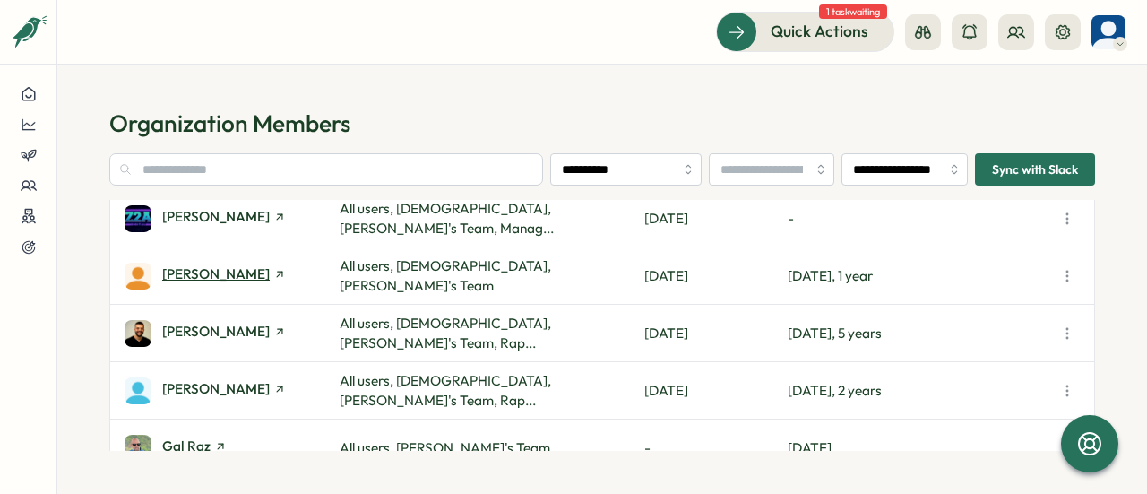
click at [185, 273] on span "[PERSON_NAME]" at bounding box center [215, 273] width 107 height 13
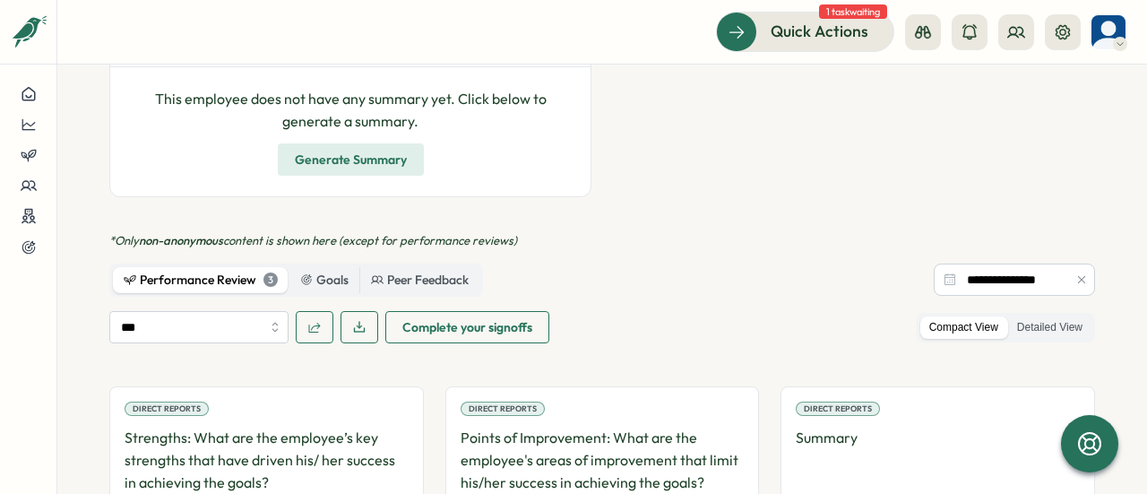
scroll to position [717, 0]
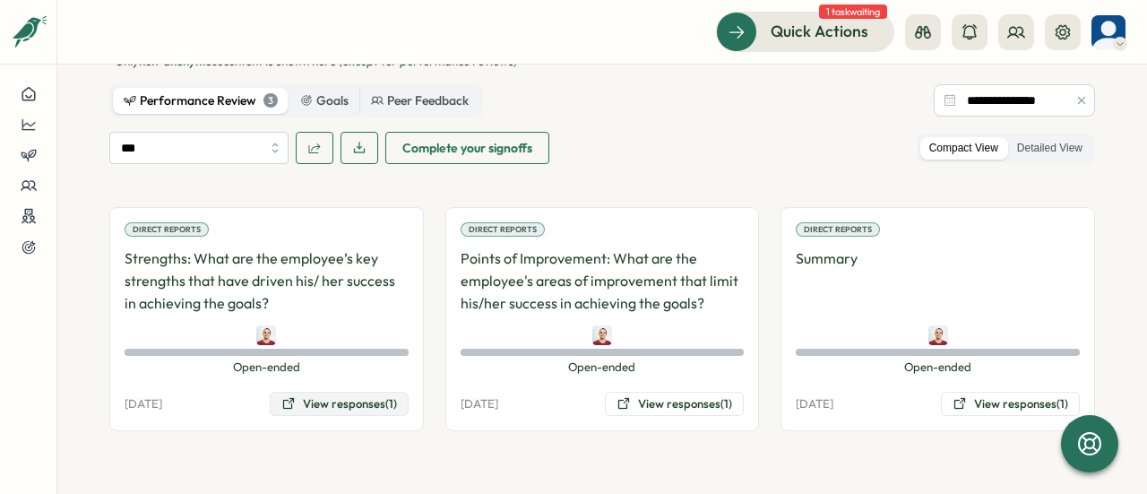
click at [351, 396] on button "View responses (1)" at bounding box center [339, 403] width 139 height 25
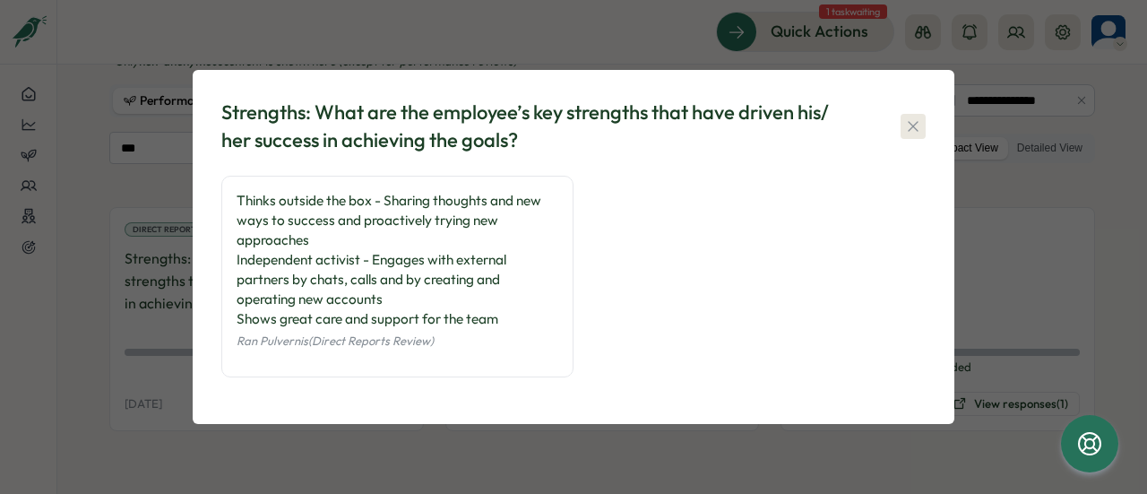
click at [911, 126] on icon "button" at bounding box center [913, 126] width 18 height 18
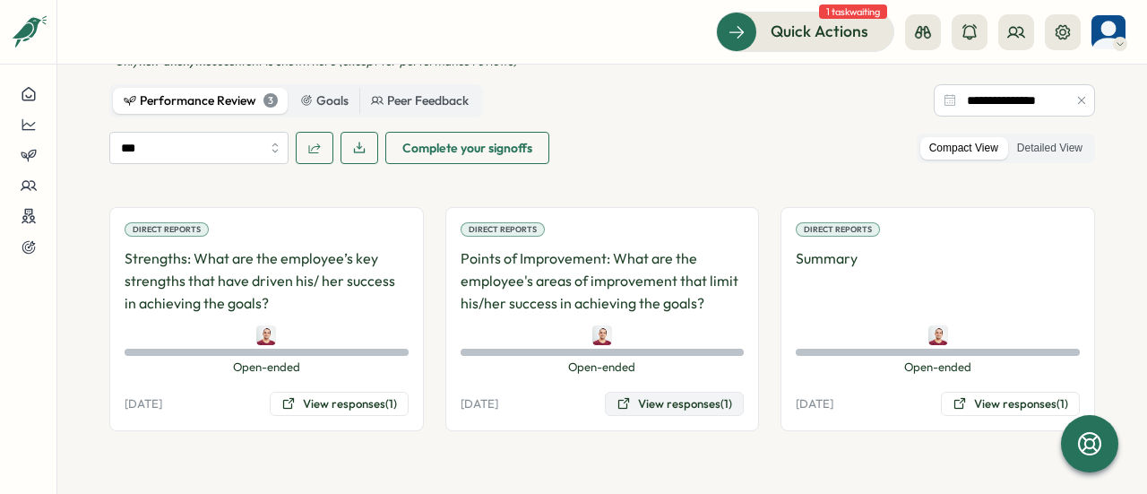
click at [669, 400] on button "View responses (1)" at bounding box center [674, 403] width 139 height 25
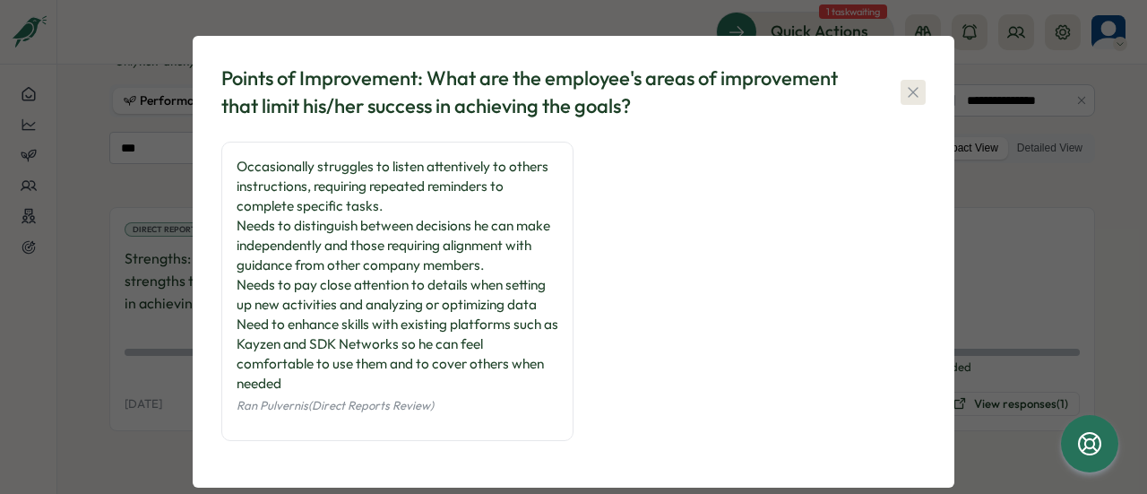
drag, startPoint x: 906, startPoint y: 89, endPoint x: 872, endPoint y: 227, distance: 142.1
click at [906, 90] on icon "button" at bounding box center [913, 92] width 18 height 18
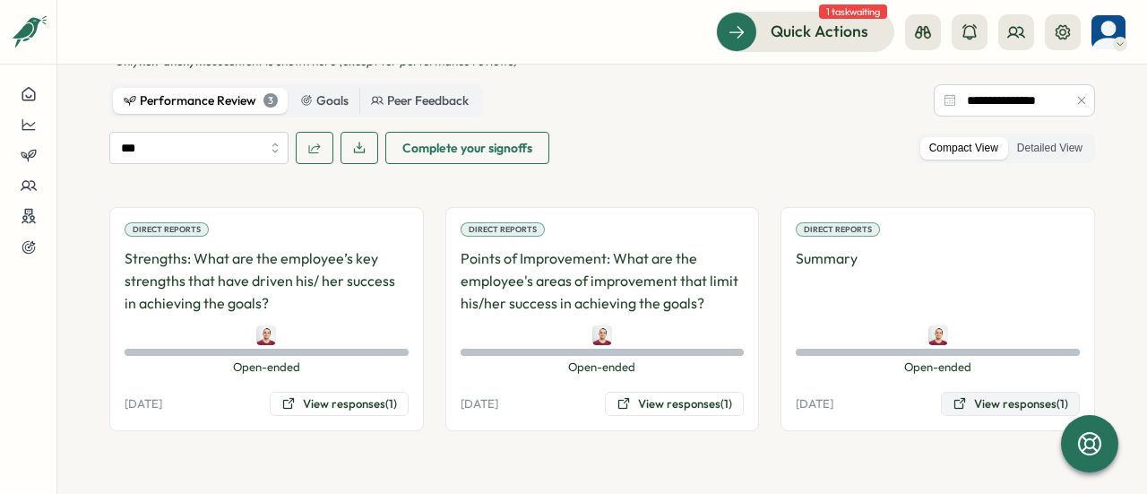
click at [982, 399] on button "View responses (1)" at bounding box center [1010, 403] width 139 height 25
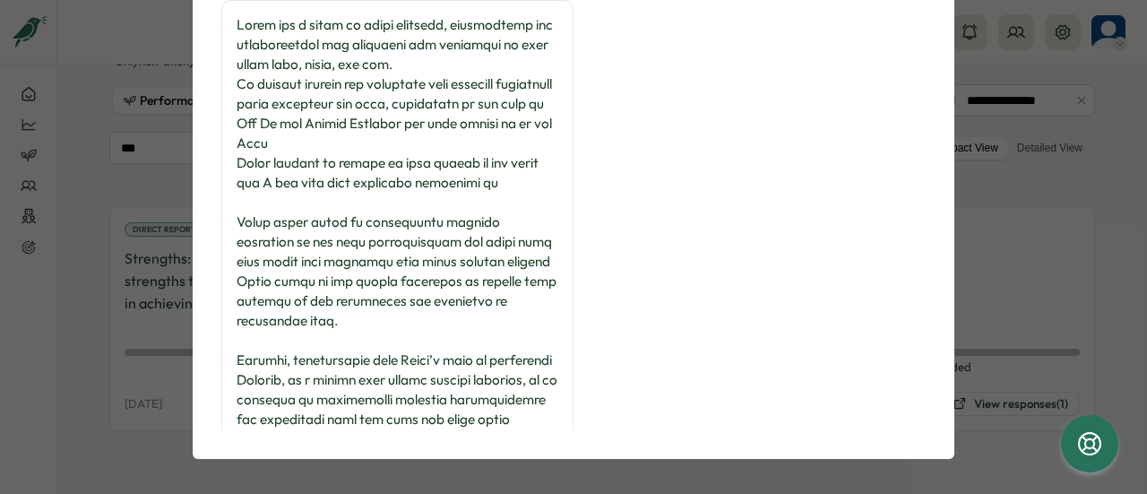
scroll to position [0, 0]
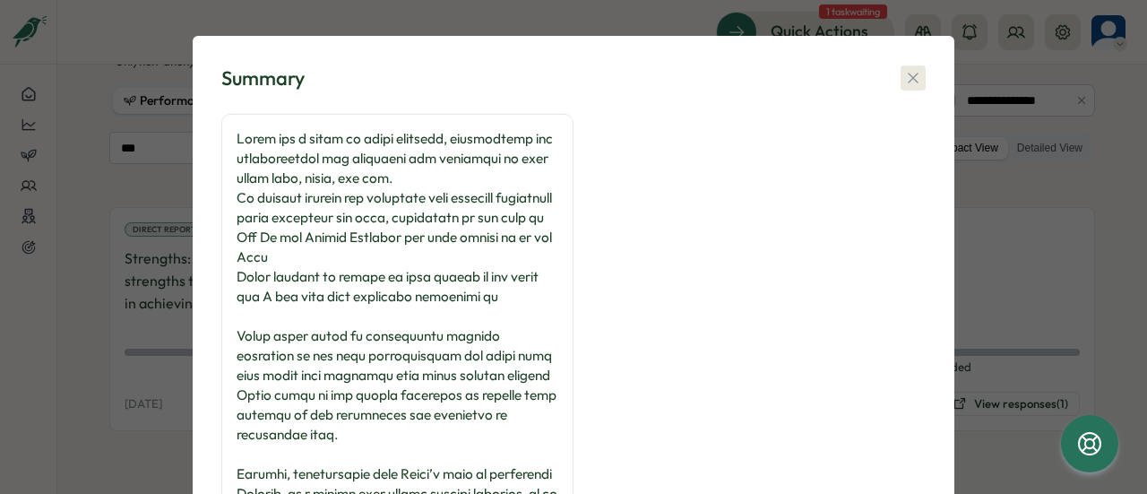
click at [904, 74] on icon "button" at bounding box center [913, 78] width 18 height 18
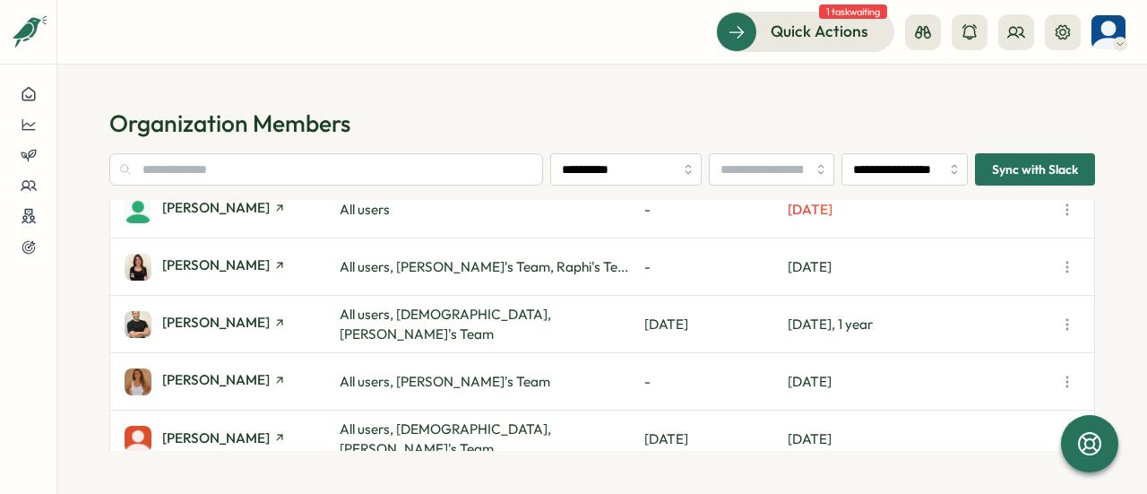
scroll to position [2086, 0]
